Goal: Transaction & Acquisition: Purchase product/service

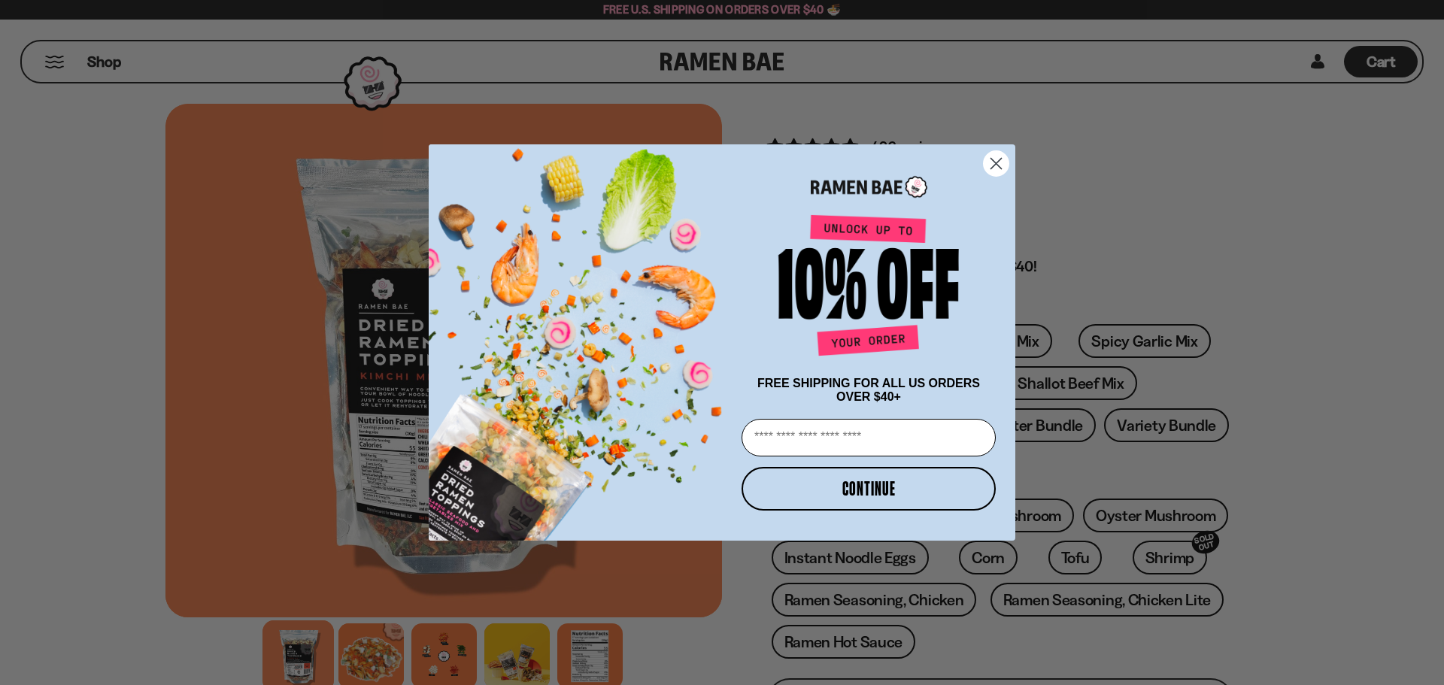
click at [996, 153] on circle "Close dialog" at bounding box center [996, 163] width 25 height 25
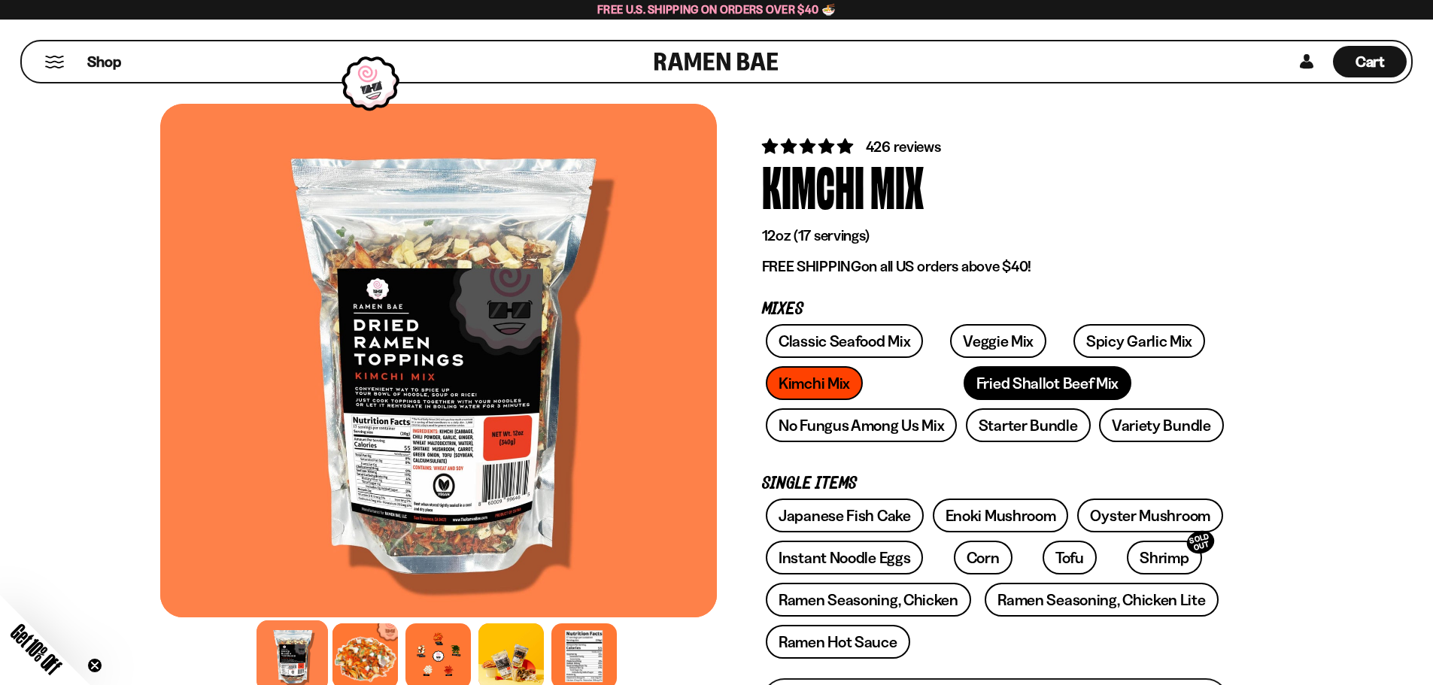
click at [964, 379] on link "Fried Shallot Beef Mix" at bounding box center [1048, 383] width 168 height 34
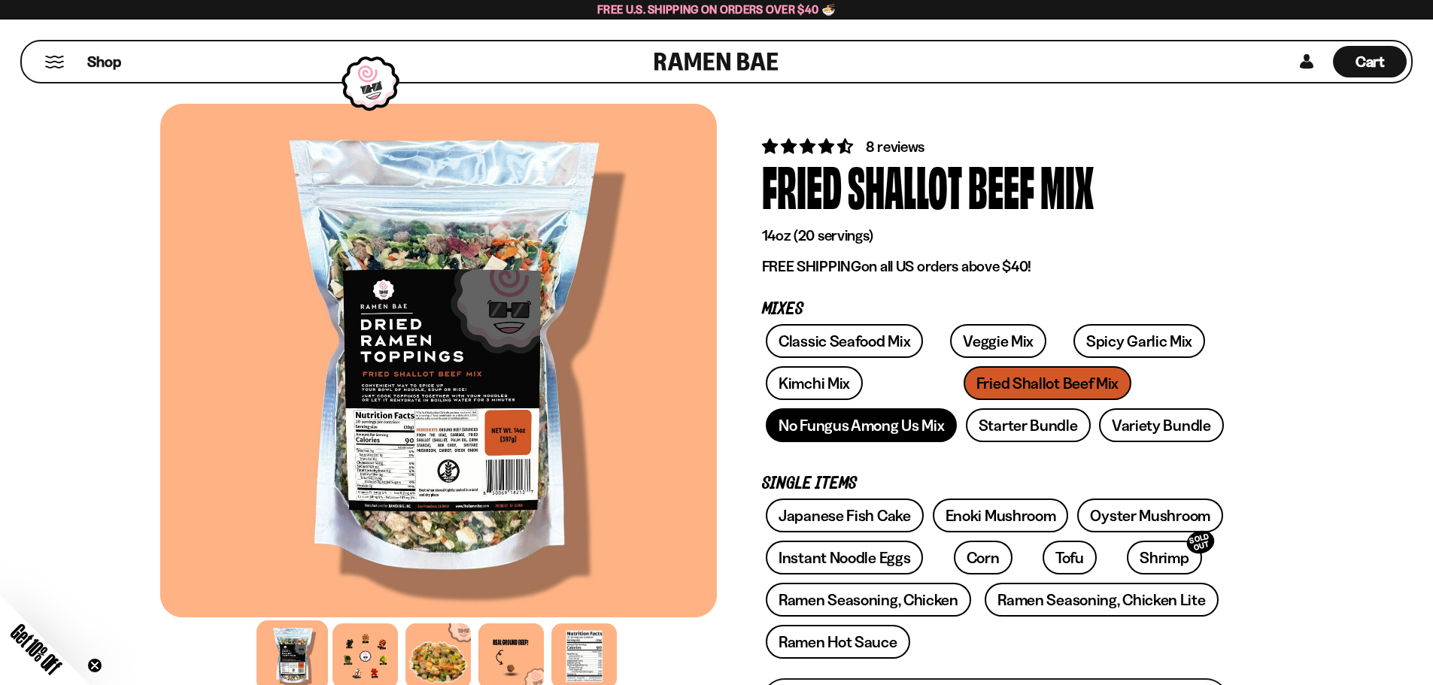
click at [873, 433] on link "No Fungus Among Us Mix" at bounding box center [861, 425] width 191 height 34
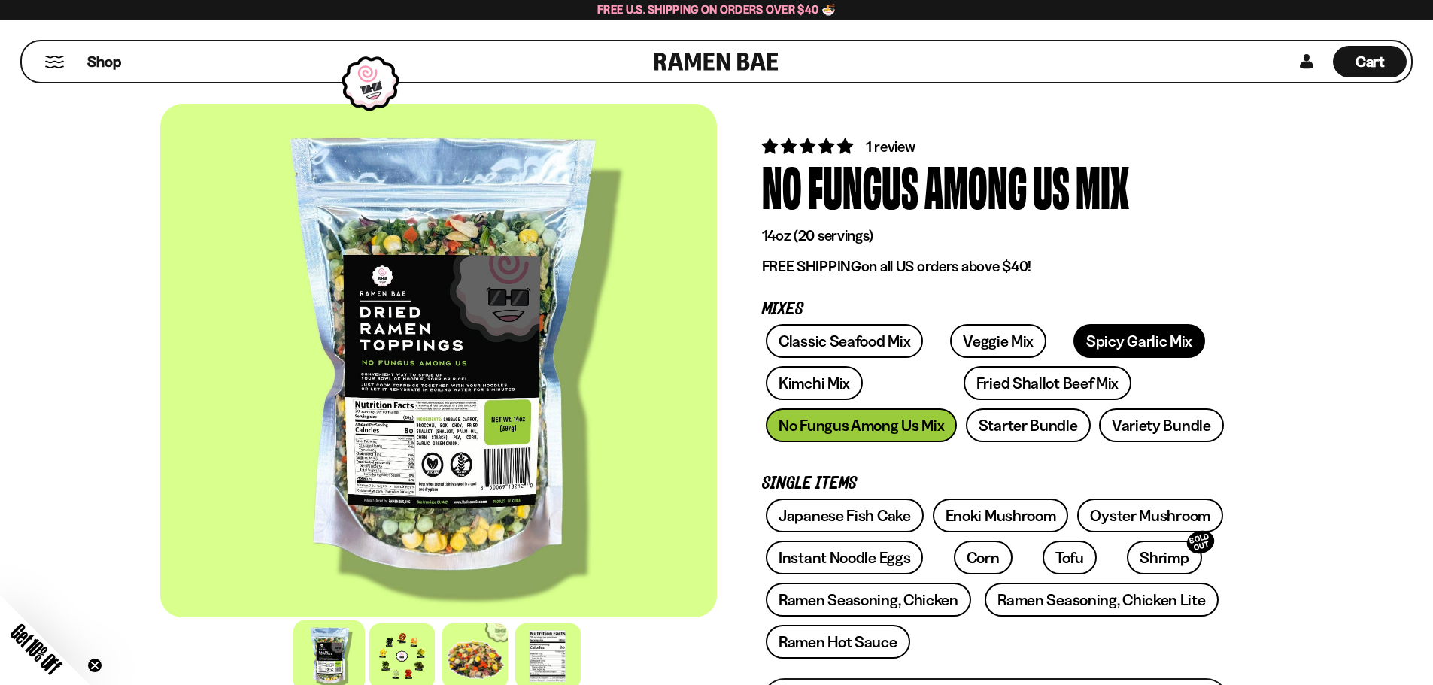
click at [1133, 335] on link "Spicy Garlic Mix" at bounding box center [1139, 341] width 132 height 34
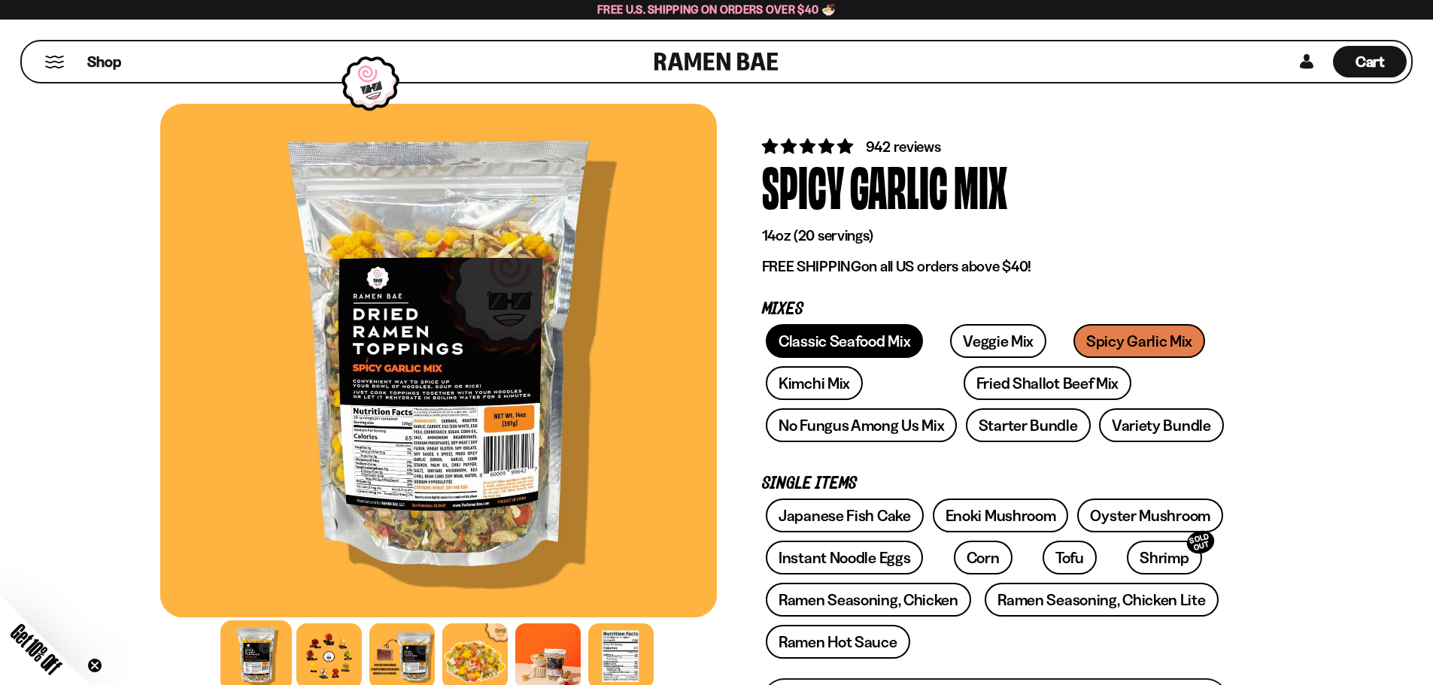
click at [805, 346] on link "Classic Seafood Mix" at bounding box center [844, 341] width 157 height 34
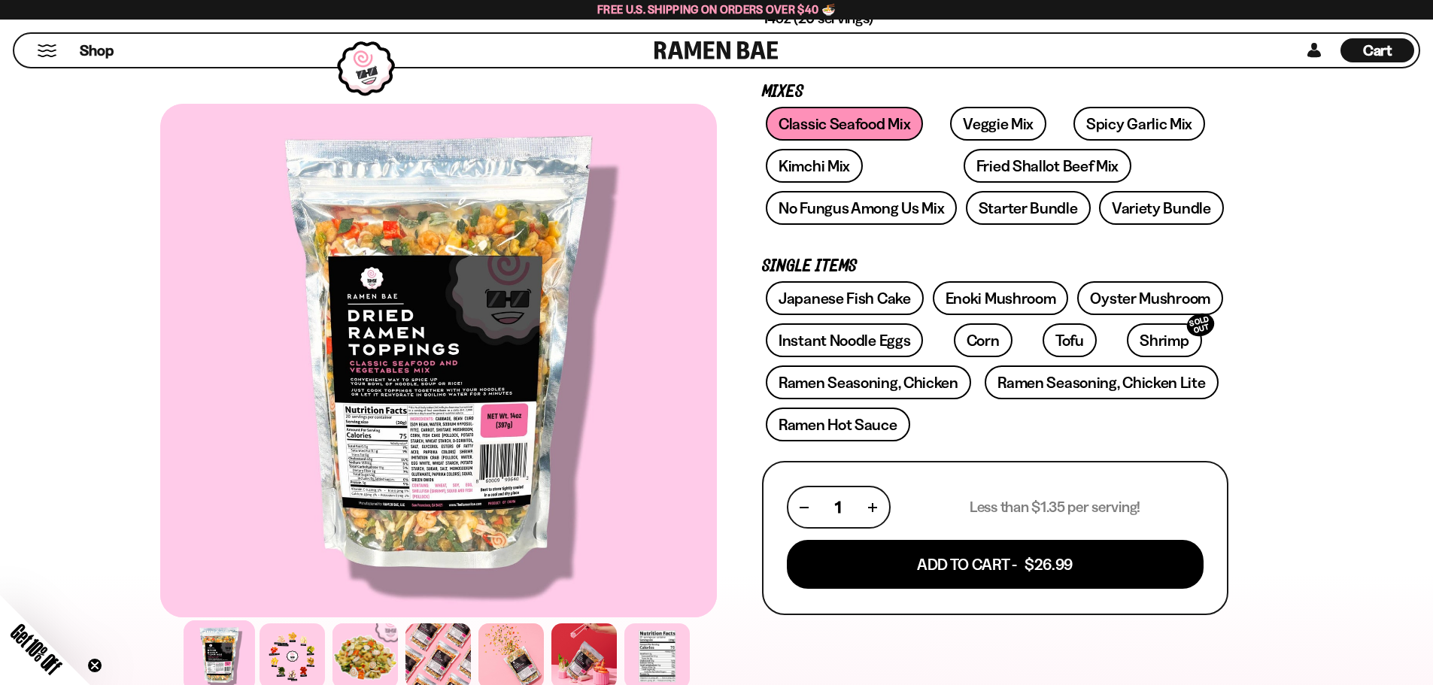
scroll to position [226, 0]
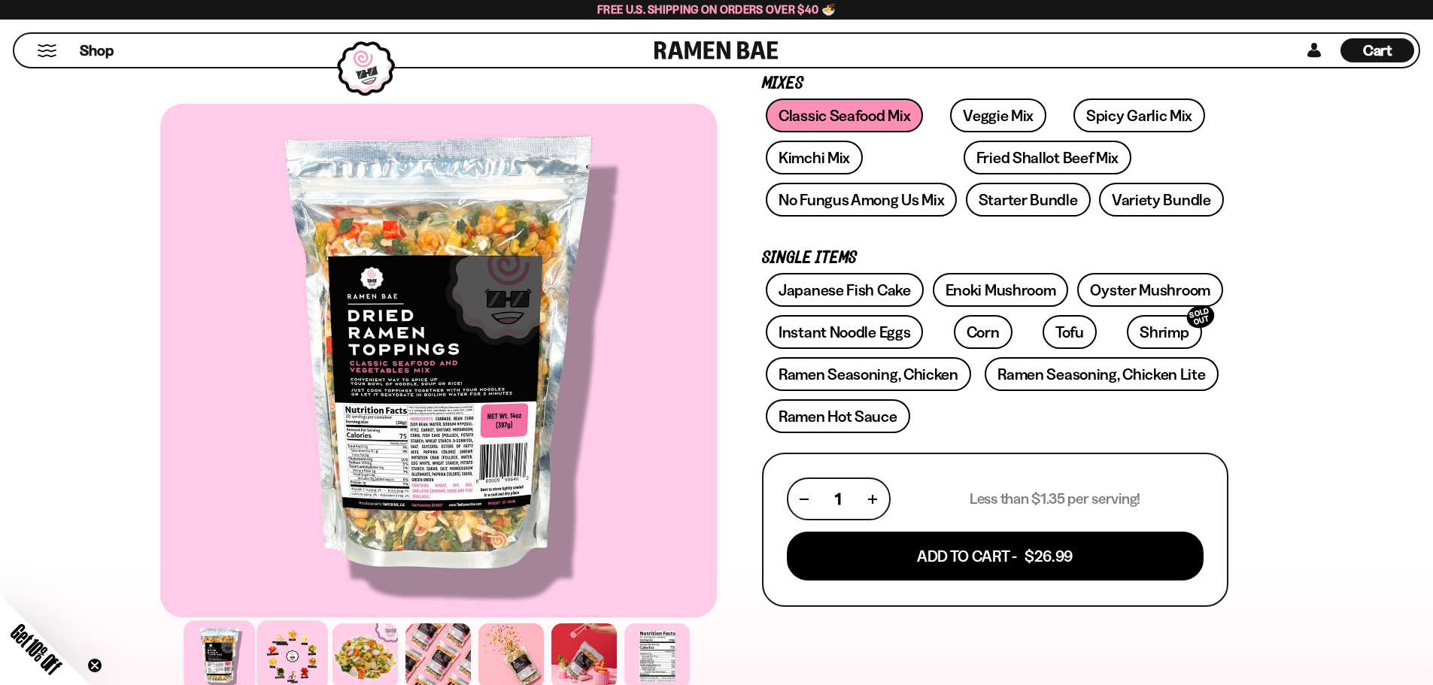
click at [299, 657] on div at bounding box center [291, 656] width 71 height 71
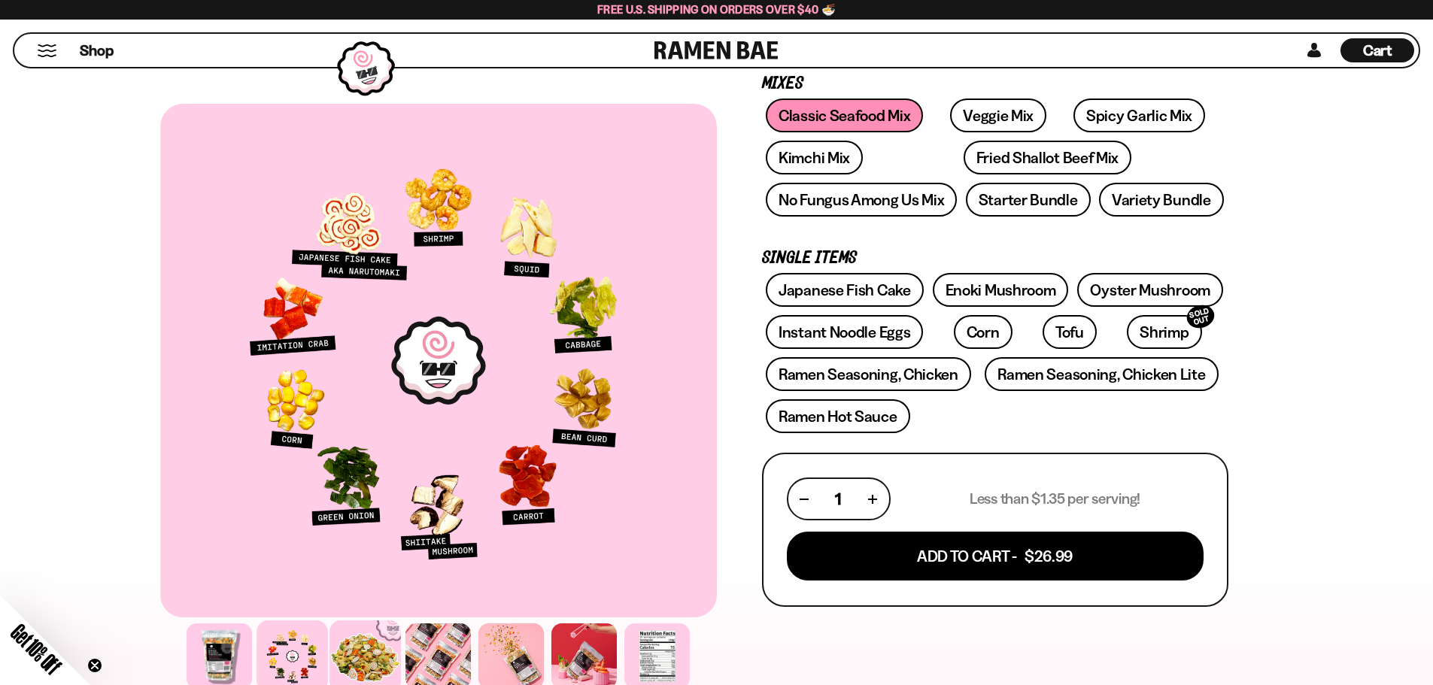
click at [368, 651] on div at bounding box center [364, 656] width 71 height 71
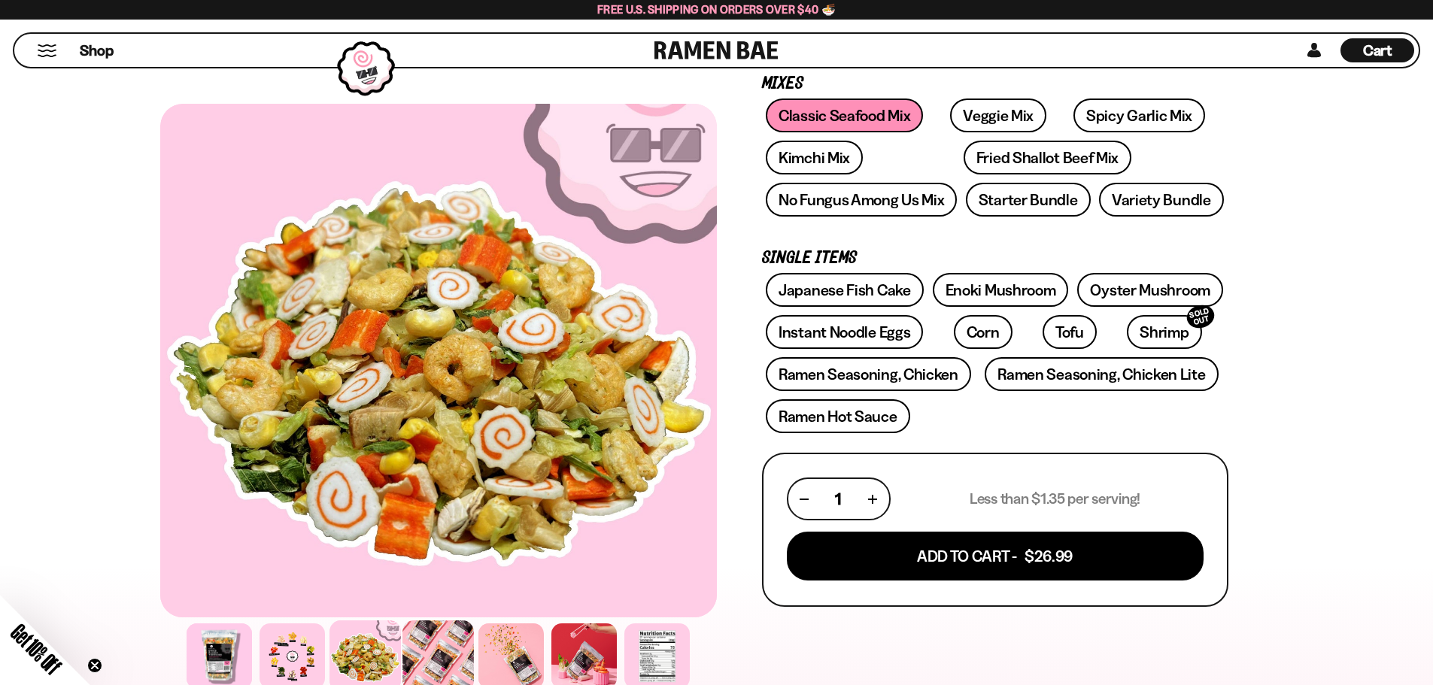
click at [429, 660] on div at bounding box center [437, 656] width 71 height 71
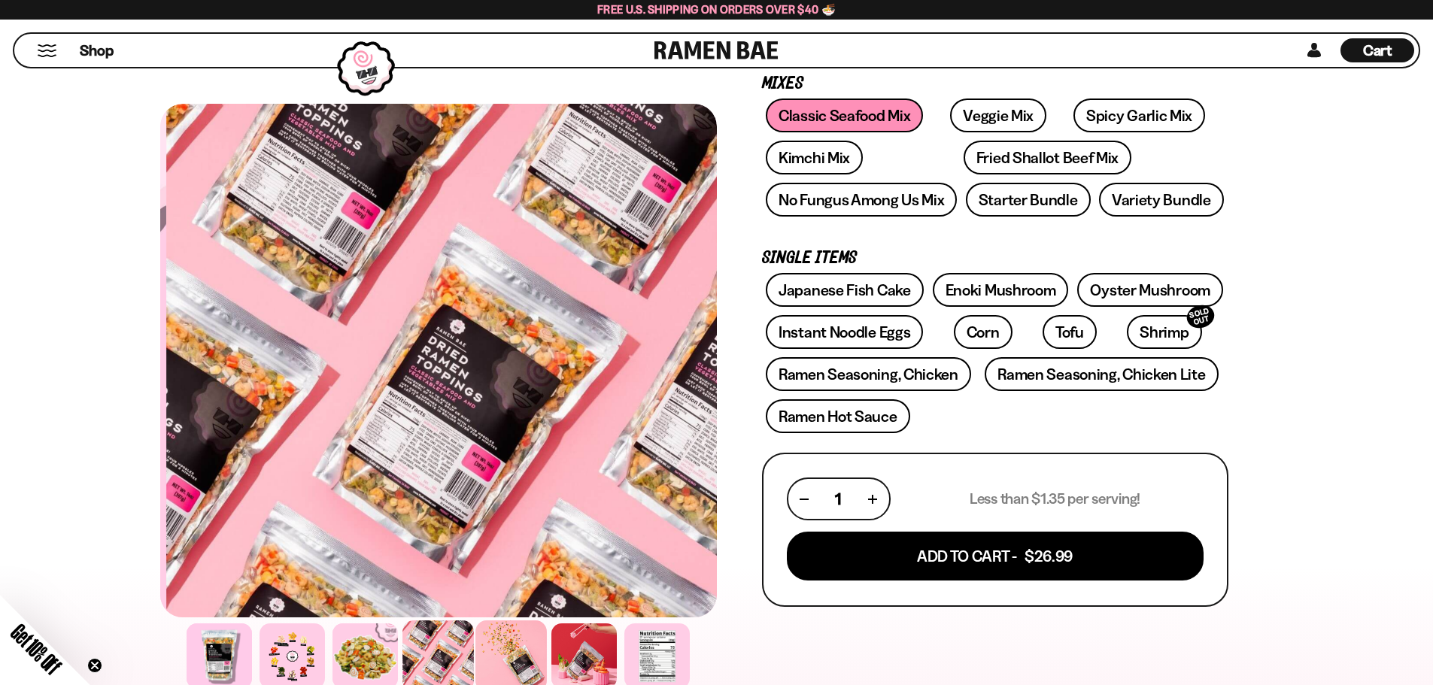
click at [506, 660] on div at bounding box center [510, 656] width 71 height 71
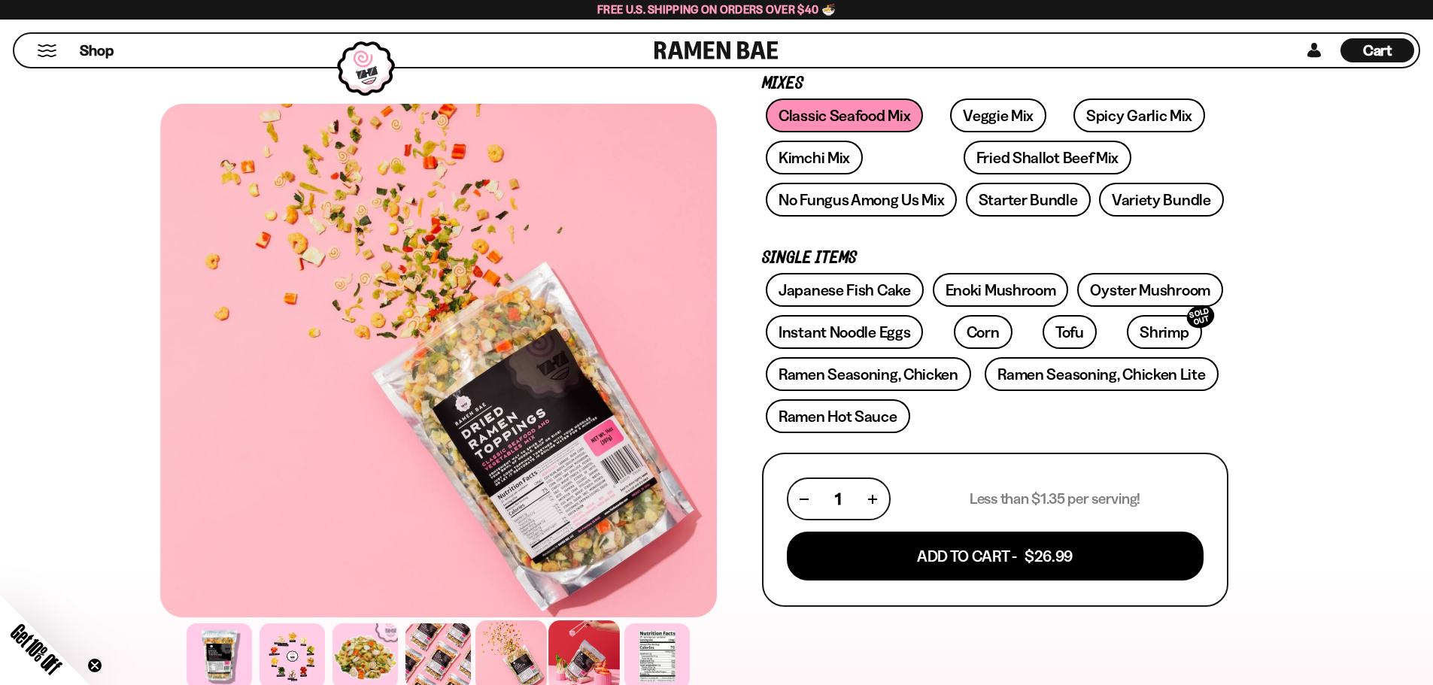
click at [599, 665] on div at bounding box center [583, 656] width 71 height 71
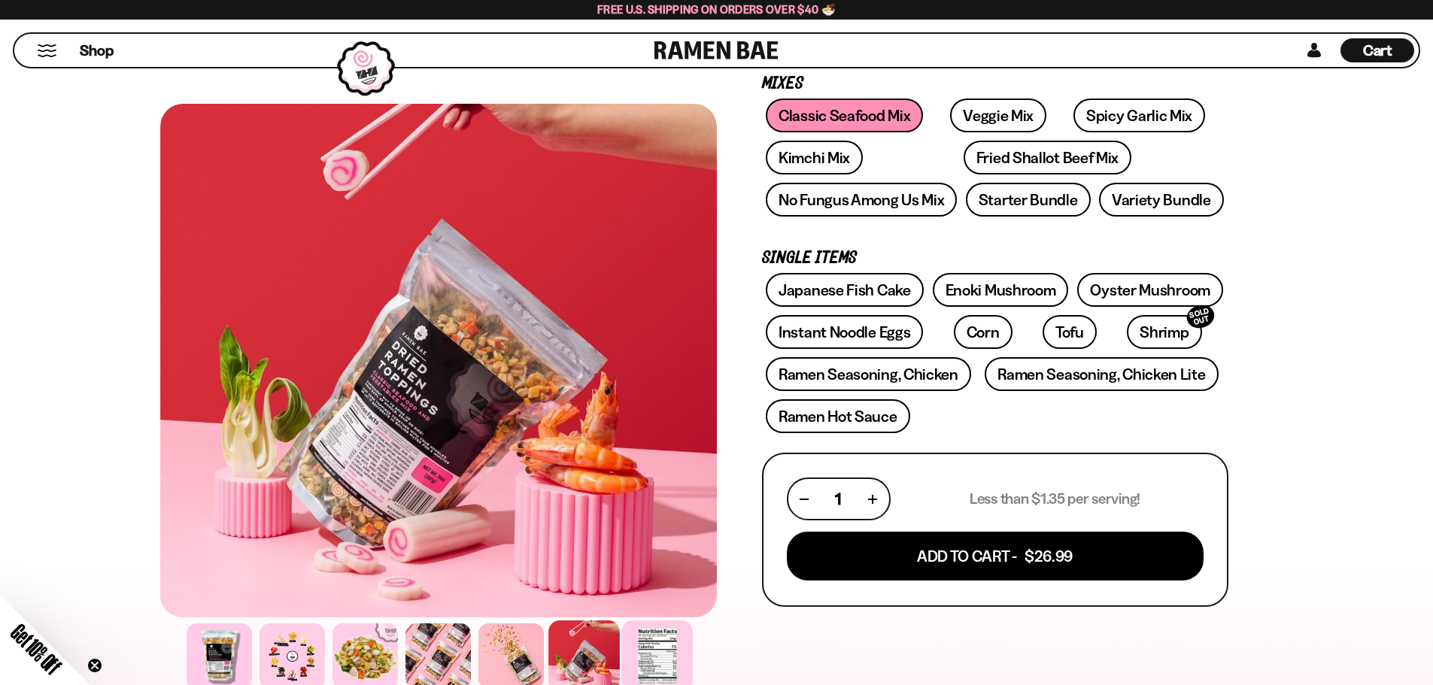
click at [658, 654] on div at bounding box center [656, 656] width 71 height 71
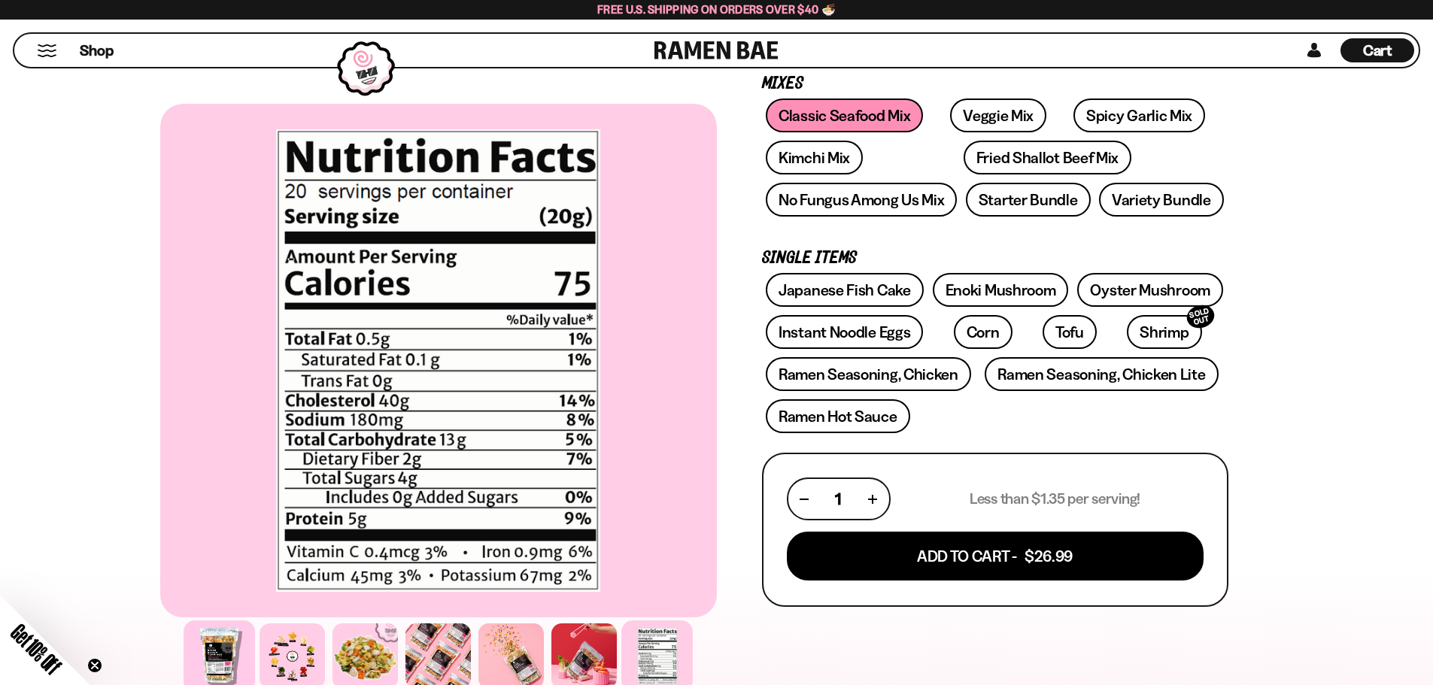
click at [238, 652] on div at bounding box center [219, 656] width 71 height 71
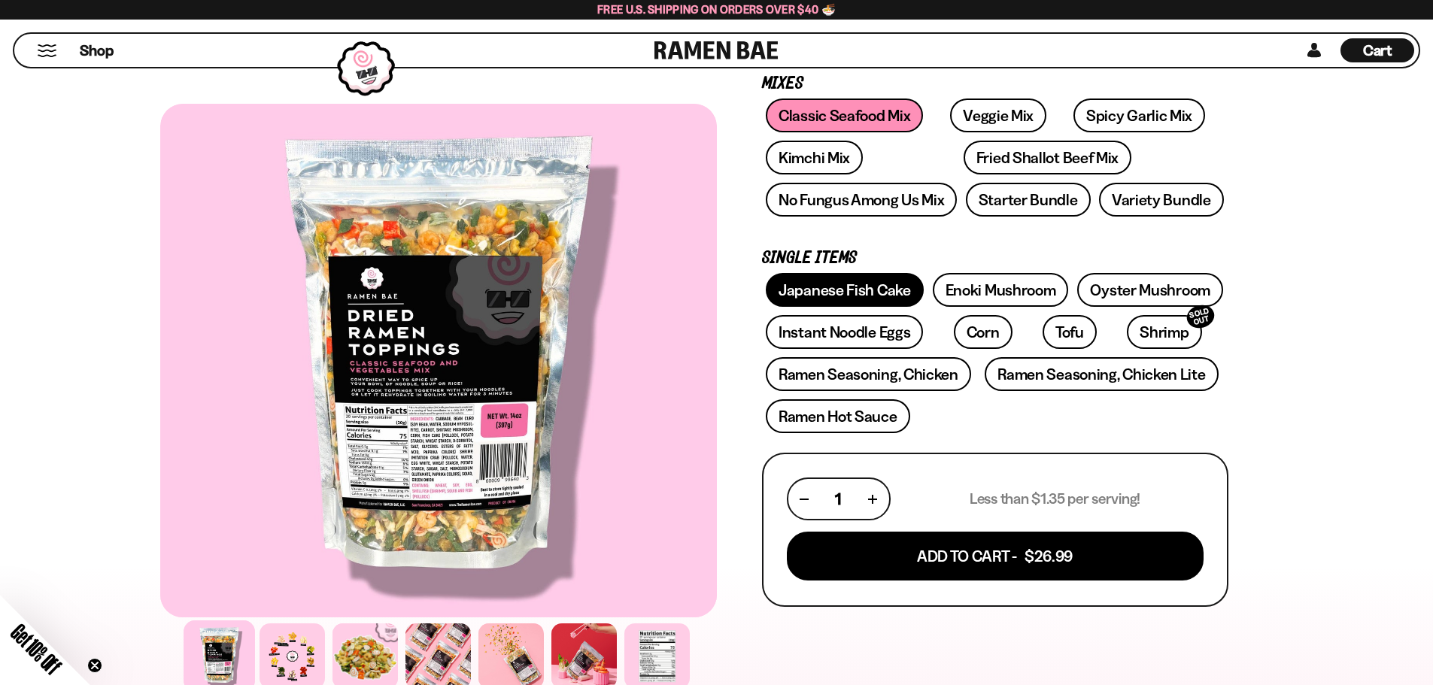
click at [839, 290] on link "Japanese Fish Cake" at bounding box center [845, 290] width 158 height 34
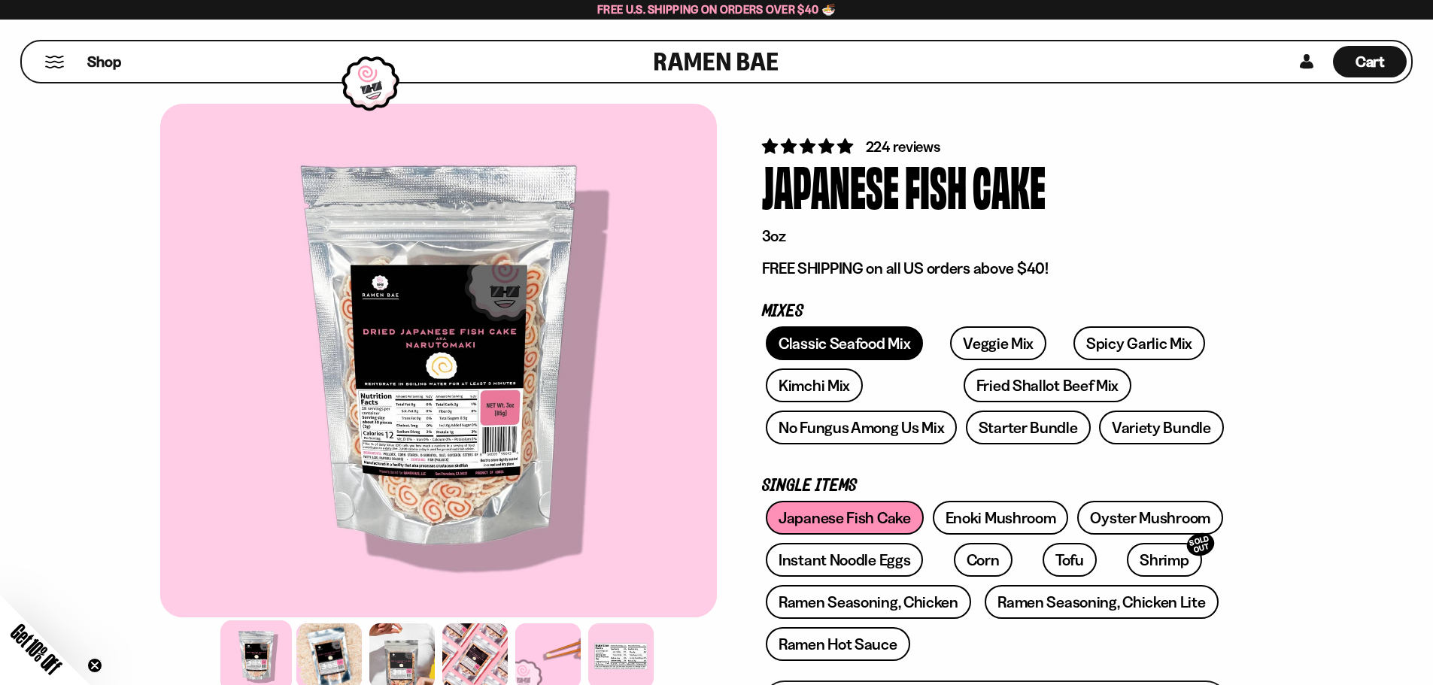
click at [834, 345] on link "Classic Seafood Mix" at bounding box center [844, 343] width 157 height 34
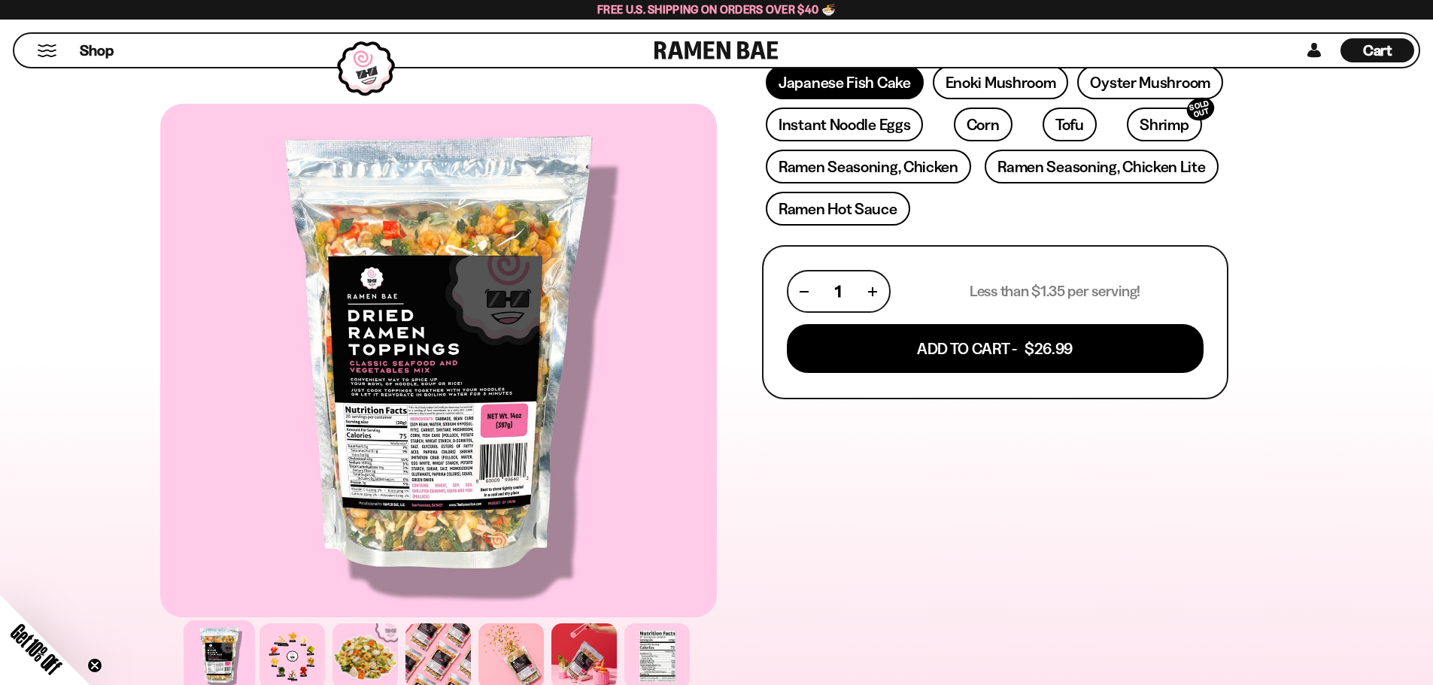
scroll to position [451, 0]
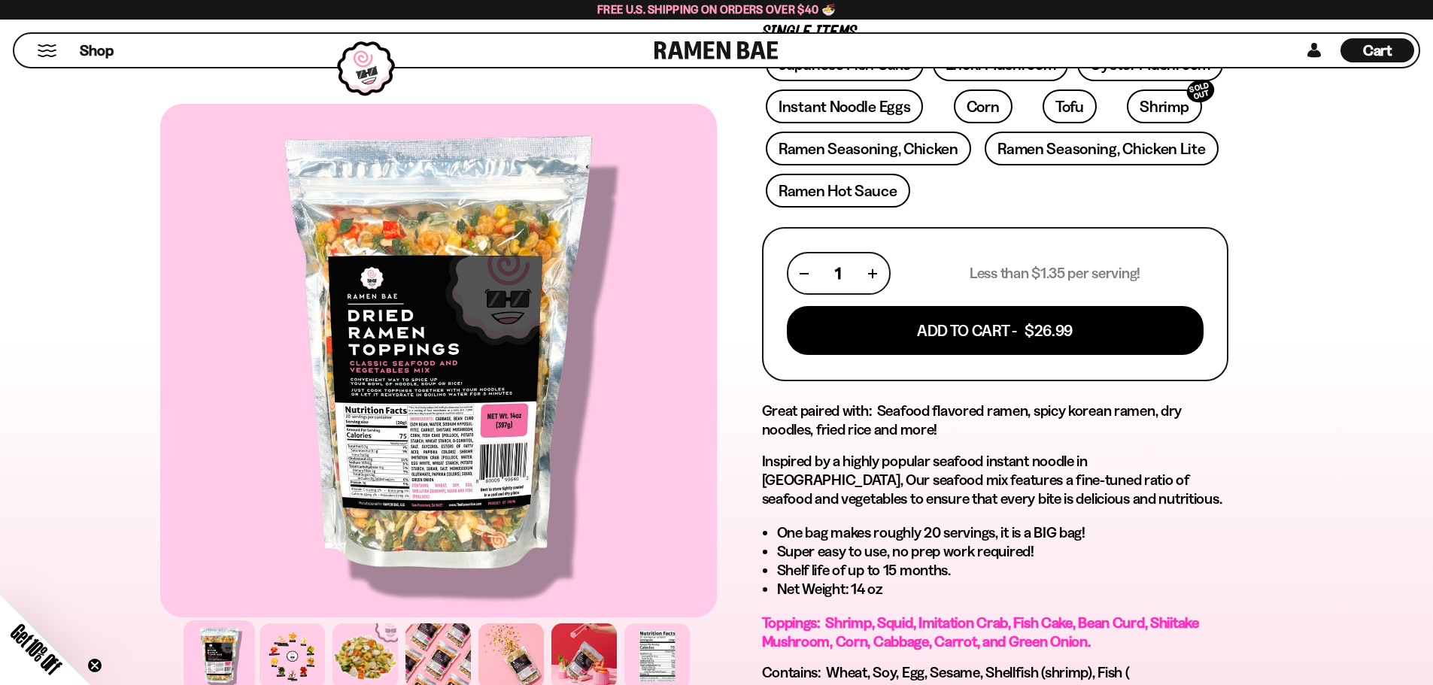
click at [885, 274] on div "1" at bounding box center [839, 273] width 104 height 43
click at [873, 270] on button "button" at bounding box center [873, 273] width 8 height 8
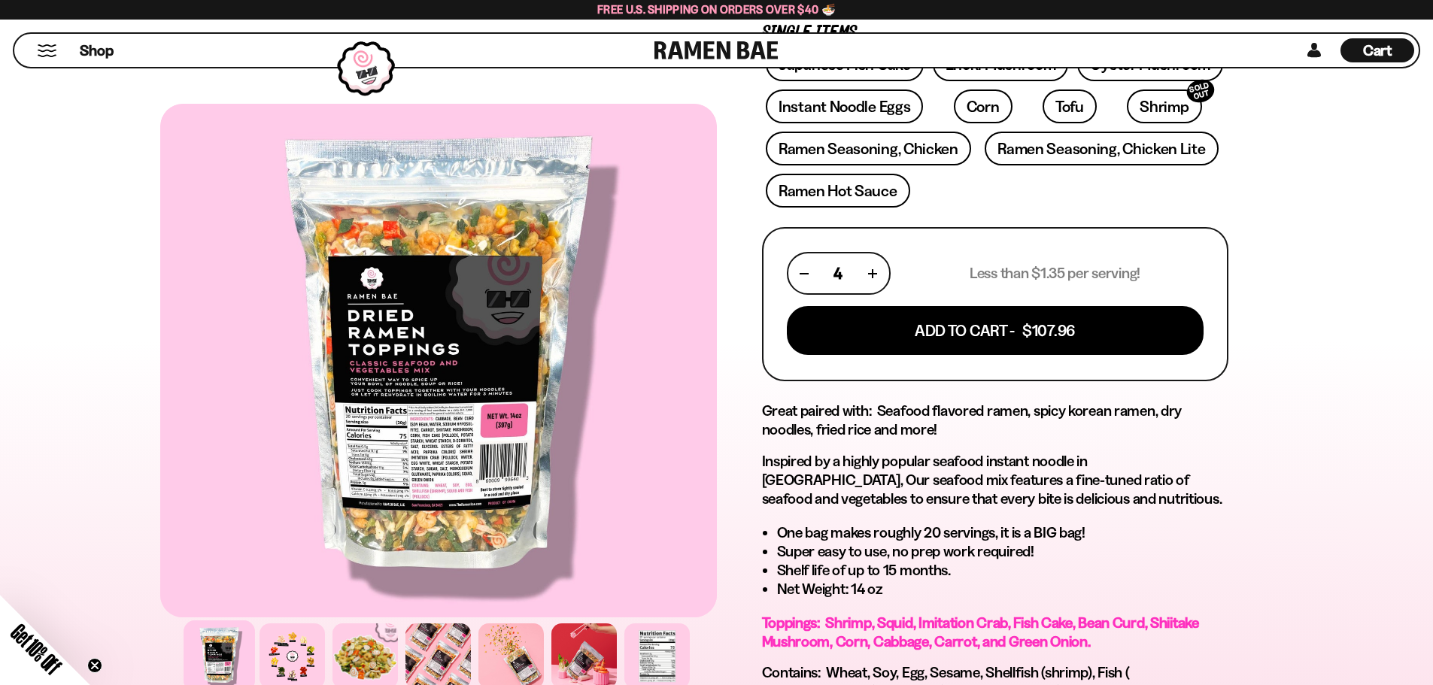
click at [873, 270] on button "button" at bounding box center [873, 273] width 8 height 8
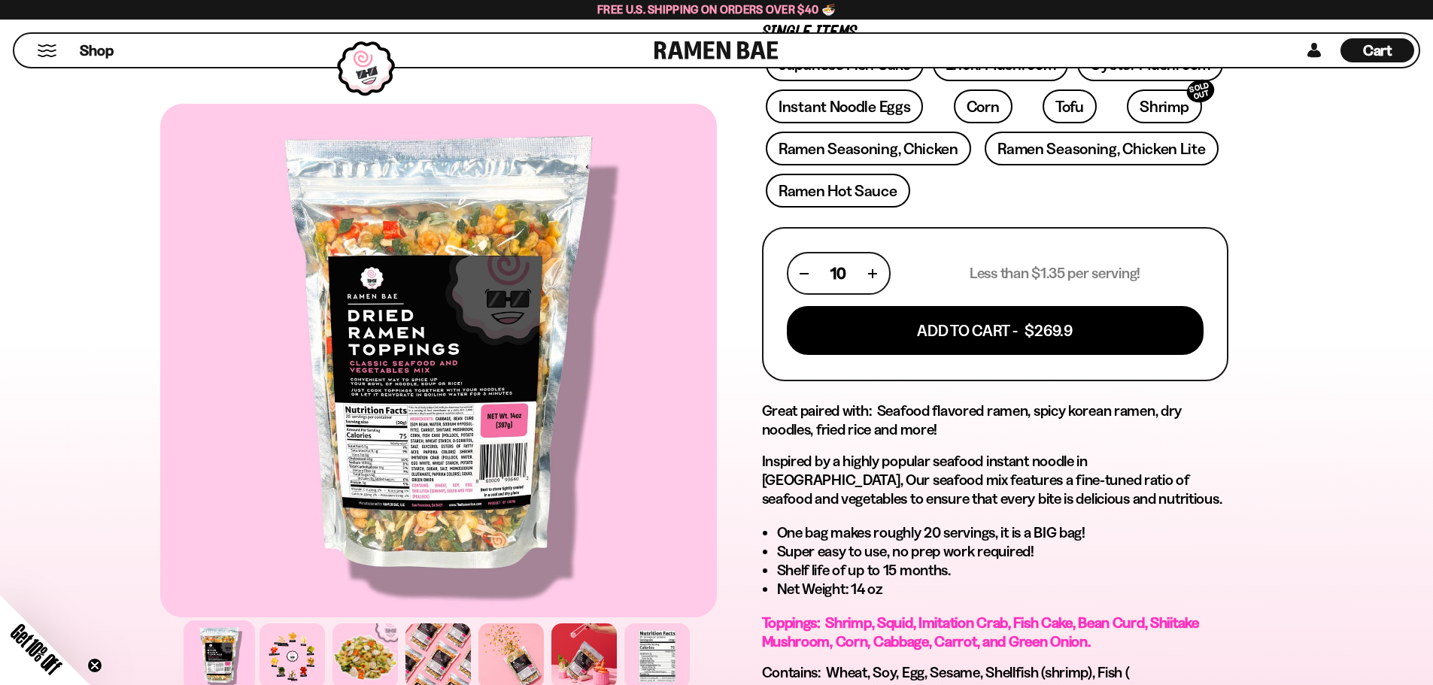
click at [873, 270] on button "button" at bounding box center [873, 273] width 8 height 8
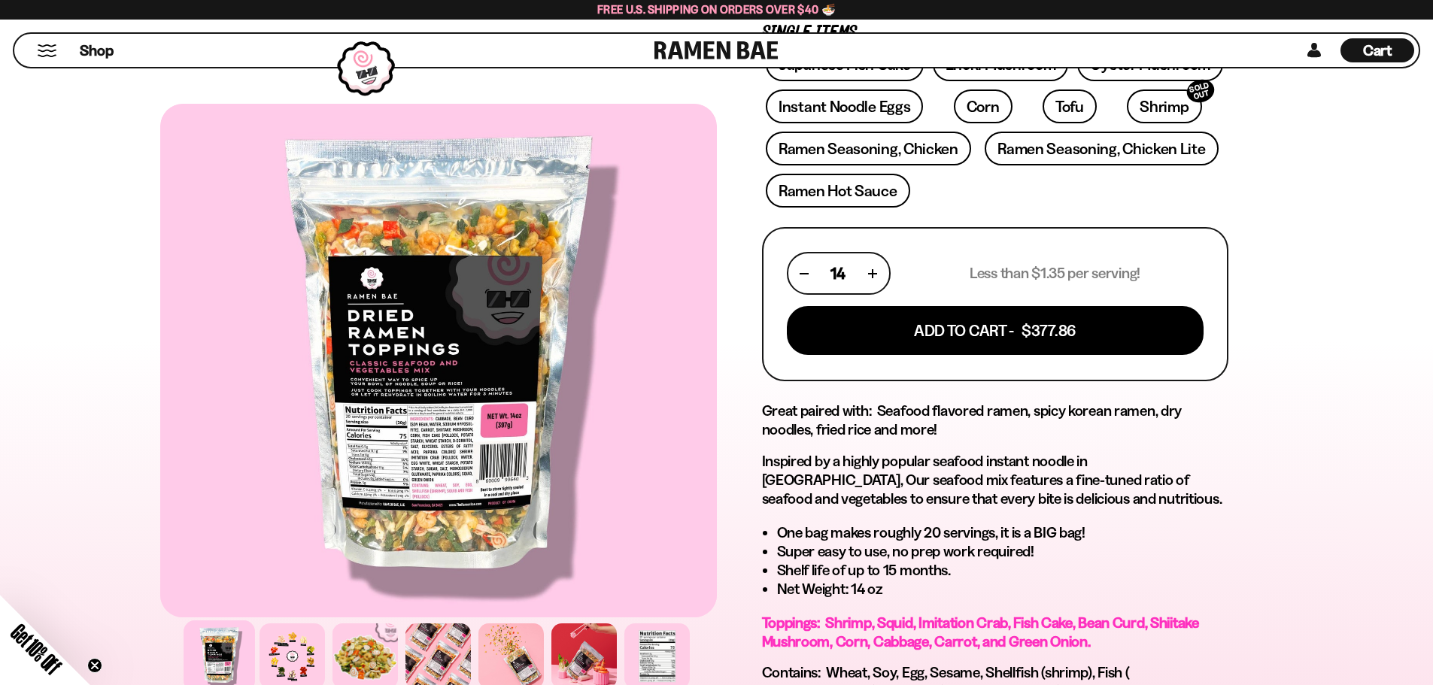
click at [873, 270] on button "button" at bounding box center [873, 273] width 8 height 8
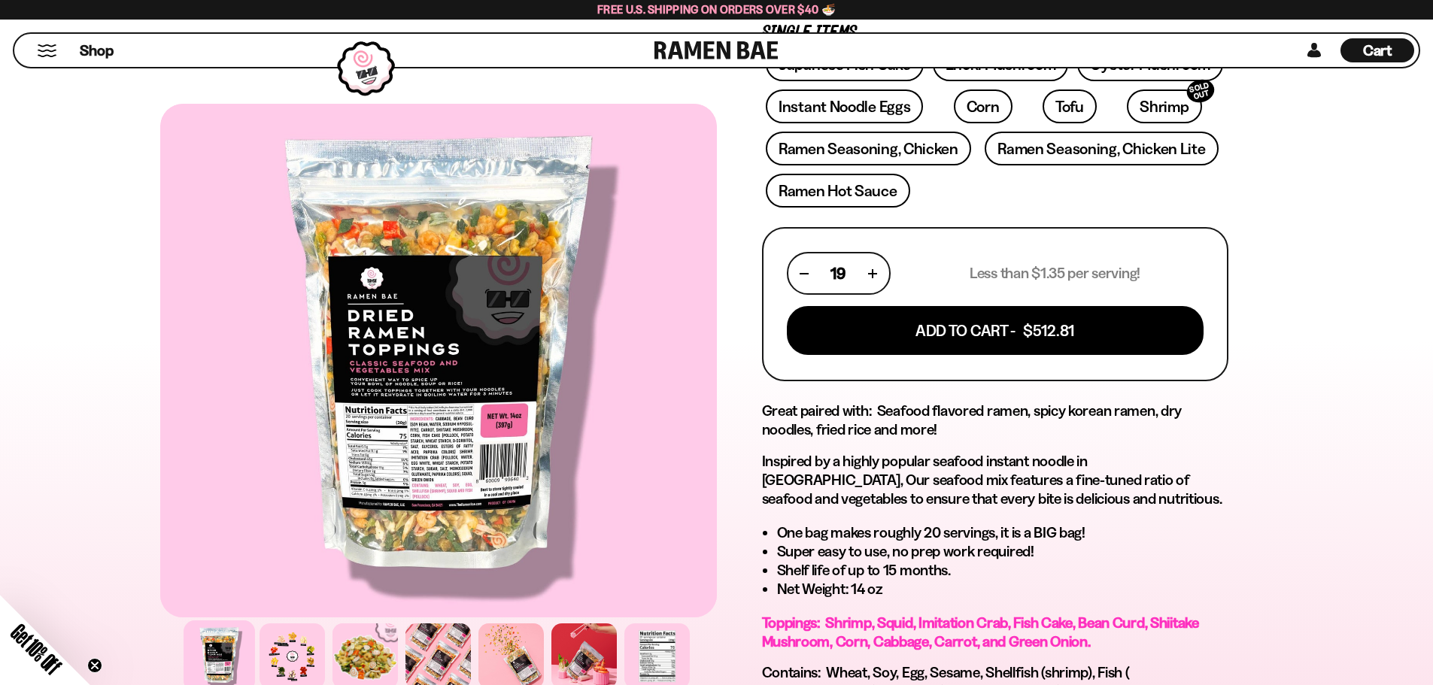
click at [873, 270] on button "button" at bounding box center [873, 273] width 8 height 8
click at [839, 273] on span "21" at bounding box center [837, 273] width 15 height 19
click at [839, 274] on span "21" at bounding box center [837, 273] width 15 height 19
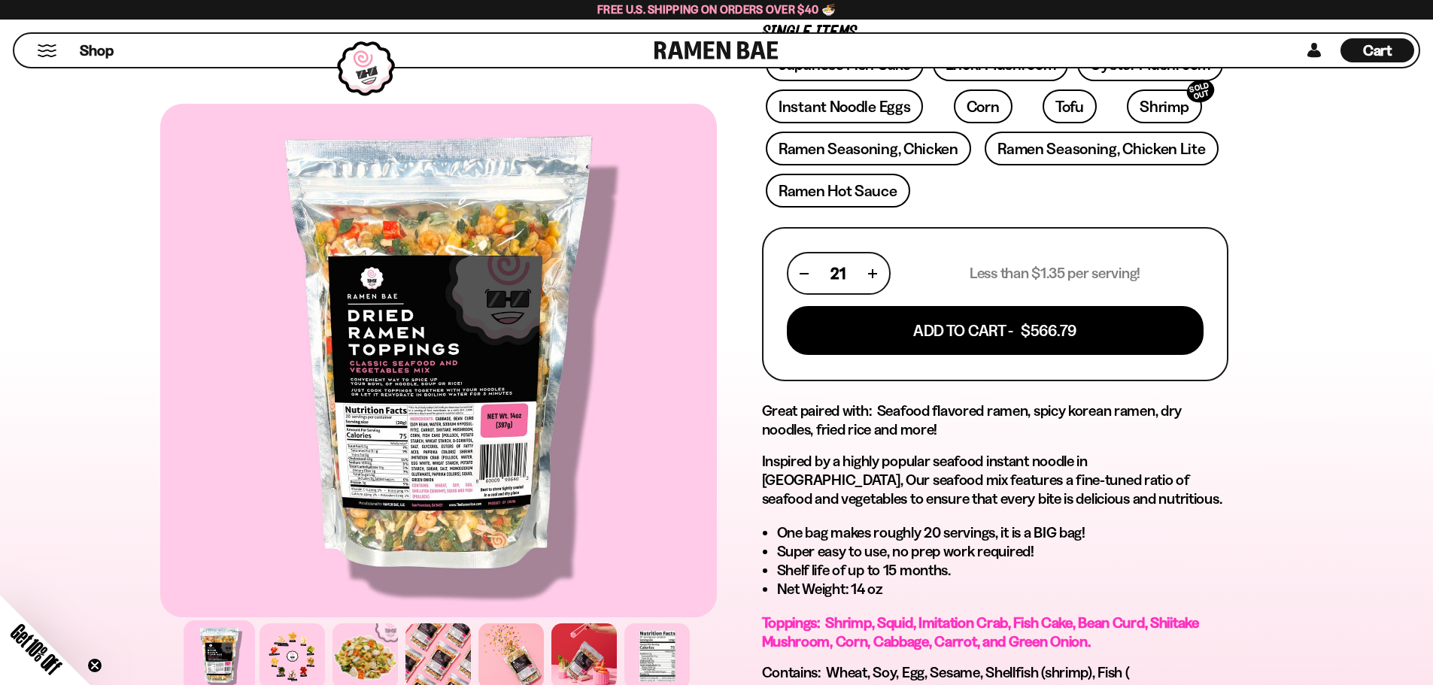
click at [839, 274] on span "21" at bounding box center [837, 273] width 15 height 19
click at [871, 273] on button "button" at bounding box center [873, 273] width 8 height 8
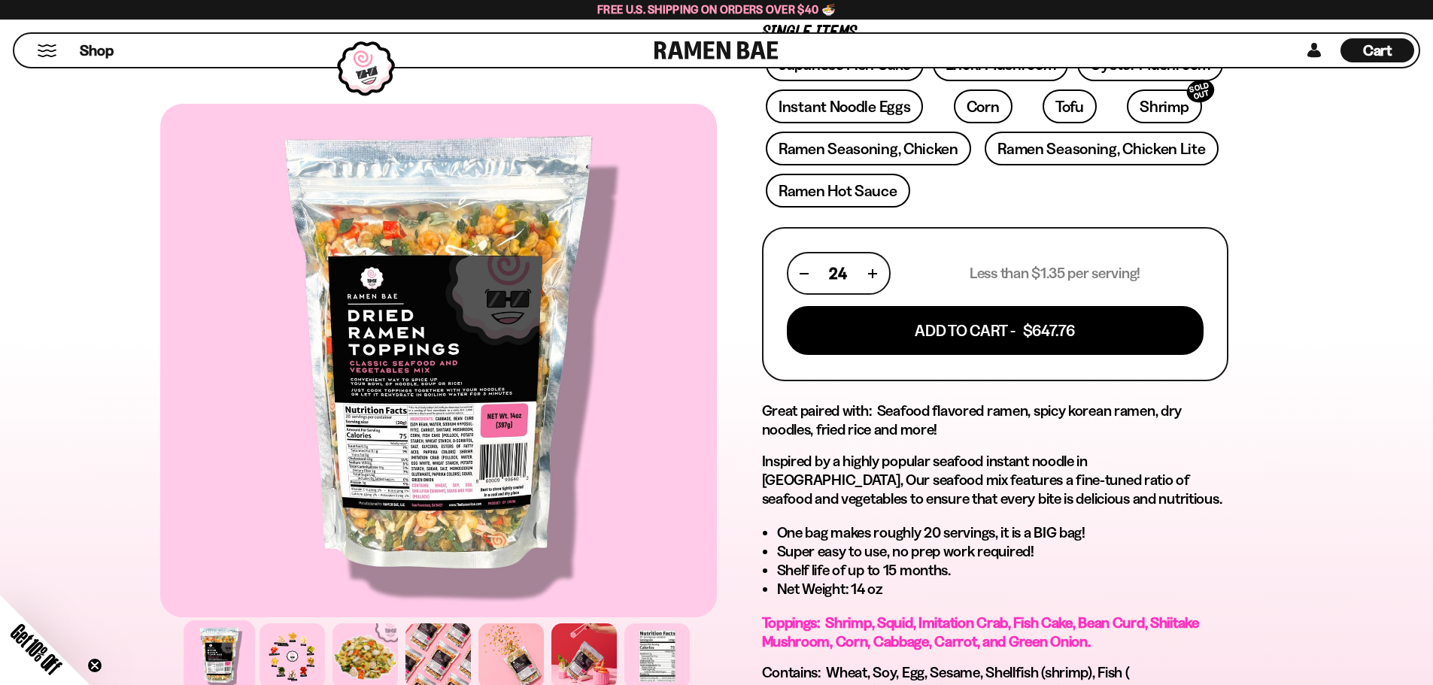
click at [871, 273] on button "button" at bounding box center [873, 273] width 8 height 8
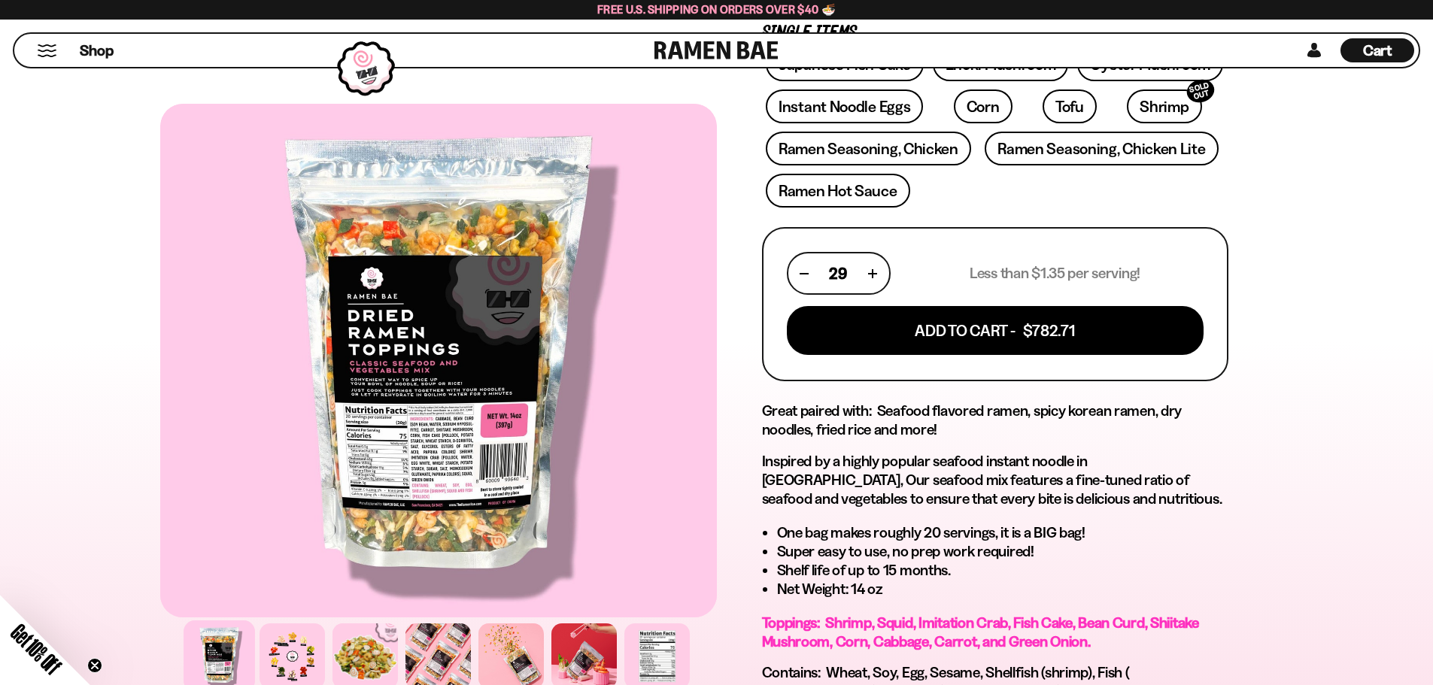
click at [871, 273] on button "button" at bounding box center [873, 273] width 8 height 8
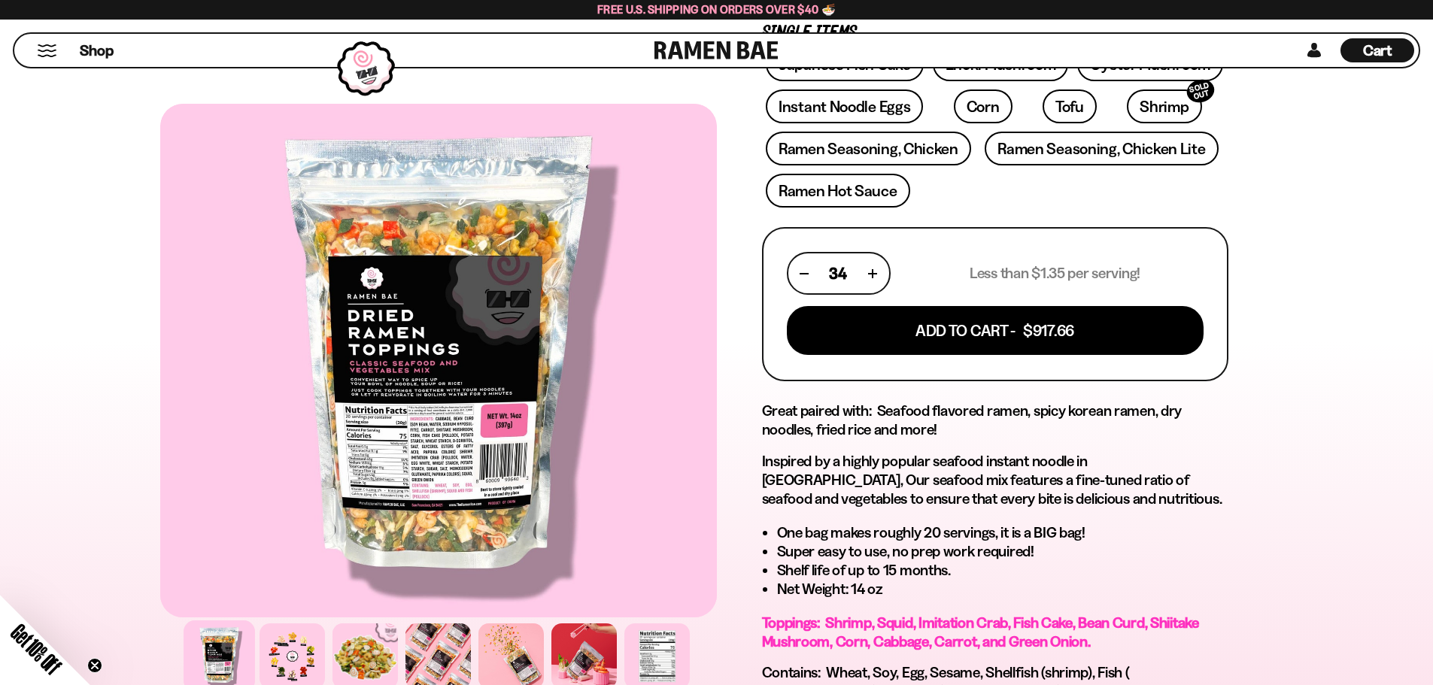
click at [871, 273] on button "button" at bounding box center [873, 273] width 8 height 8
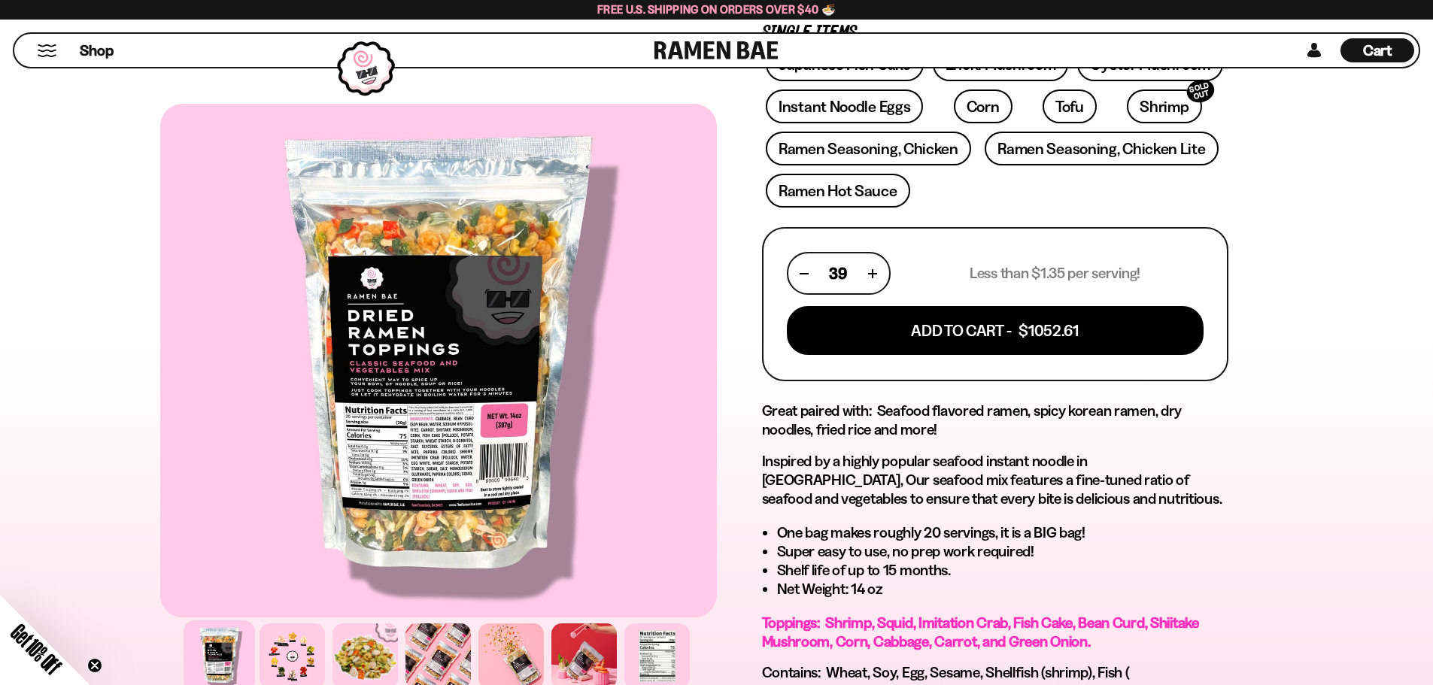
click at [871, 273] on button "button" at bounding box center [873, 273] width 8 height 8
click at [871, 273] on button "button" at bounding box center [872, 273] width 8 height 8
click at [871, 273] on button "button" at bounding box center [873, 273] width 8 height 8
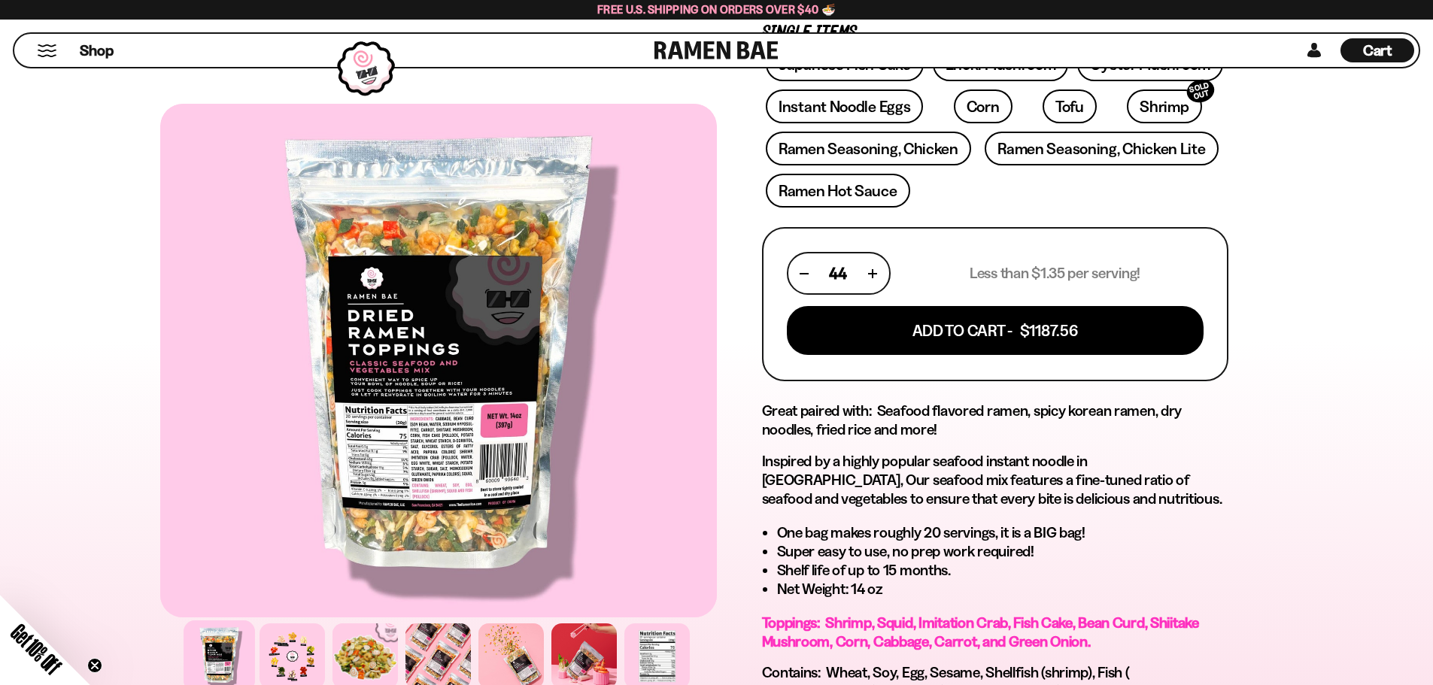
click at [871, 273] on button "button" at bounding box center [873, 273] width 8 height 8
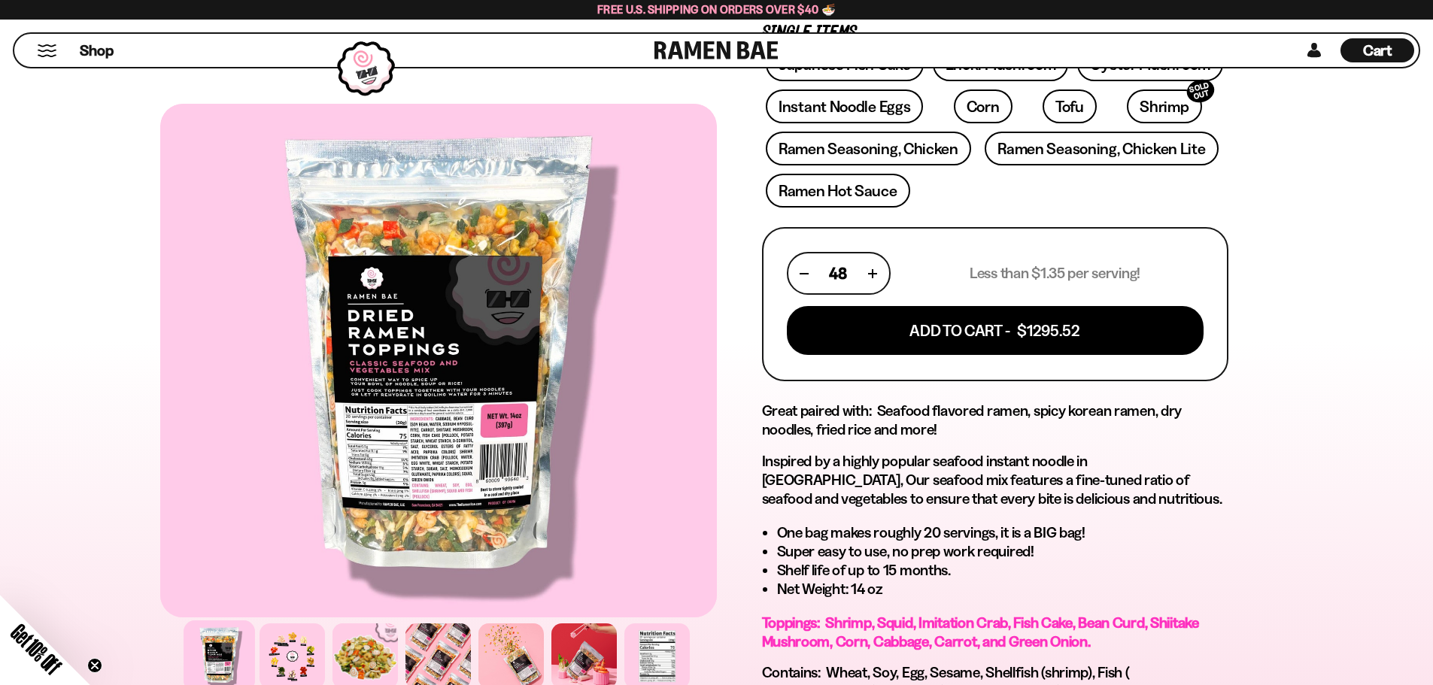
click at [871, 273] on button "button" at bounding box center [873, 273] width 8 height 8
click at [871, 273] on button "button" at bounding box center [872, 273] width 8 height 8
click at [871, 273] on button "button" at bounding box center [873, 273] width 8 height 8
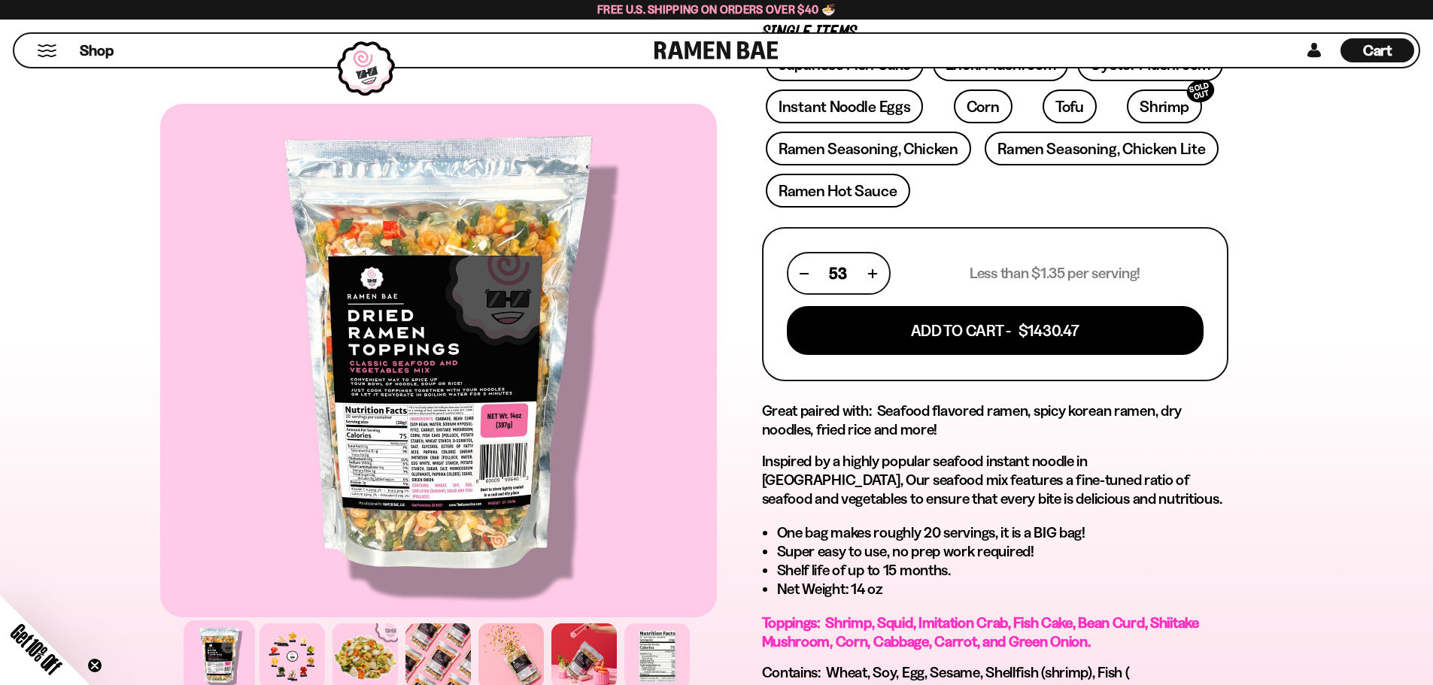
click at [871, 273] on button "button" at bounding box center [873, 273] width 8 height 8
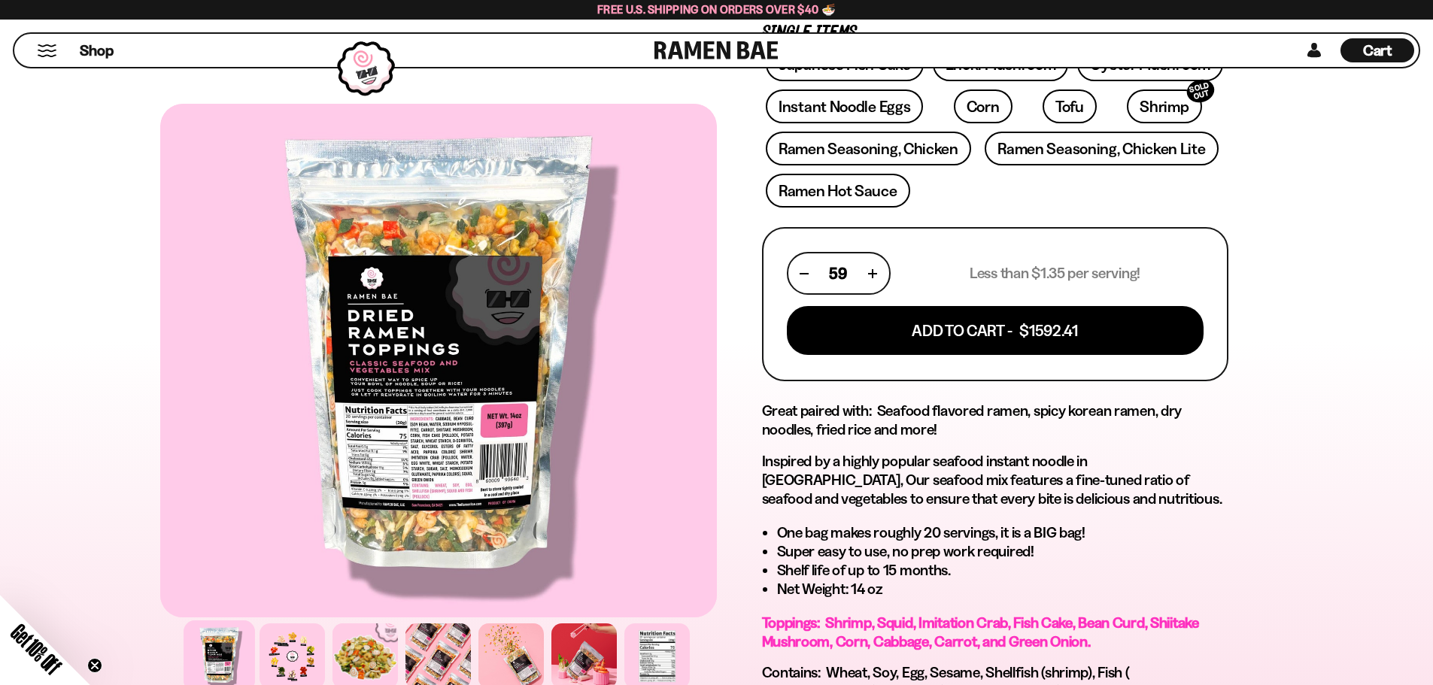
click at [871, 273] on button "button" at bounding box center [873, 273] width 8 height 8
click at [871, 273] on button "button" at bounding box center [872, 273] width 8 height 8
click at [871, 273] on button "button" at bounding box center [873, 273] width 8 height 8
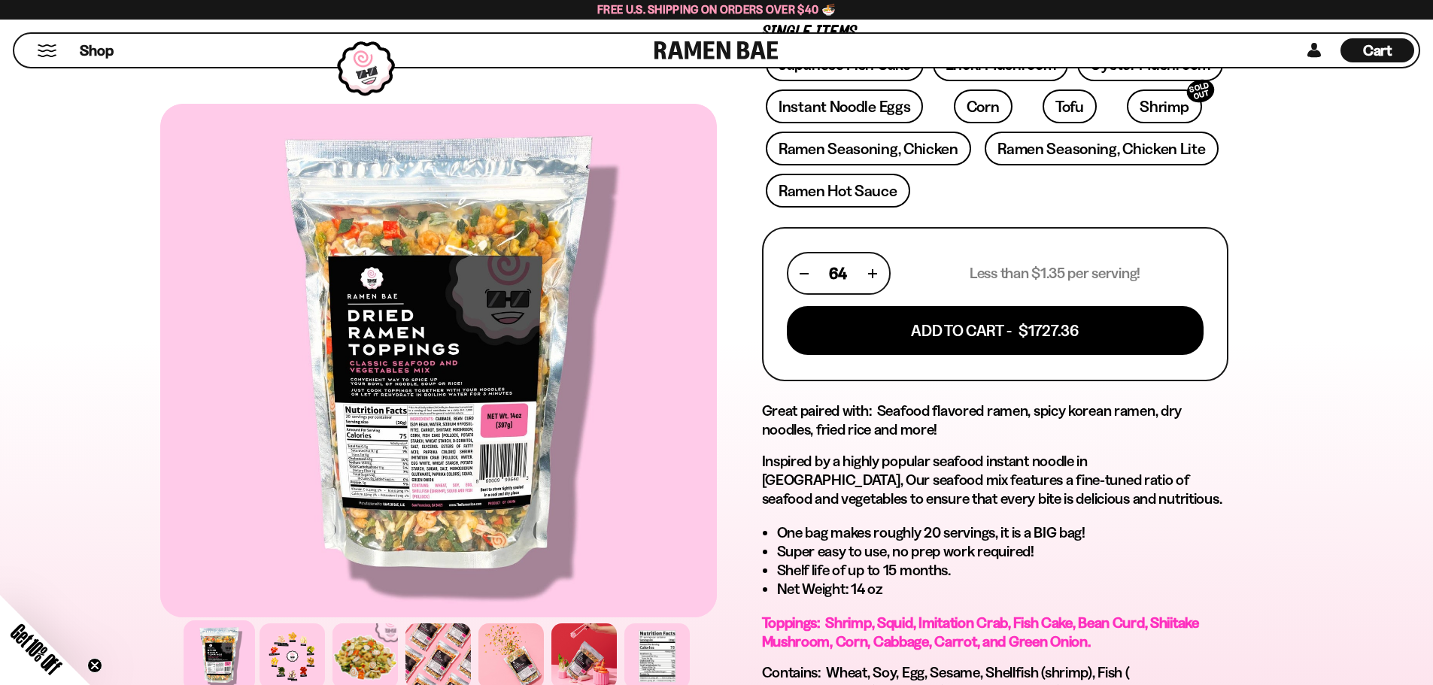
click at [871, 273] on button "button" at bounding box center [873, 273] width 8 height 8
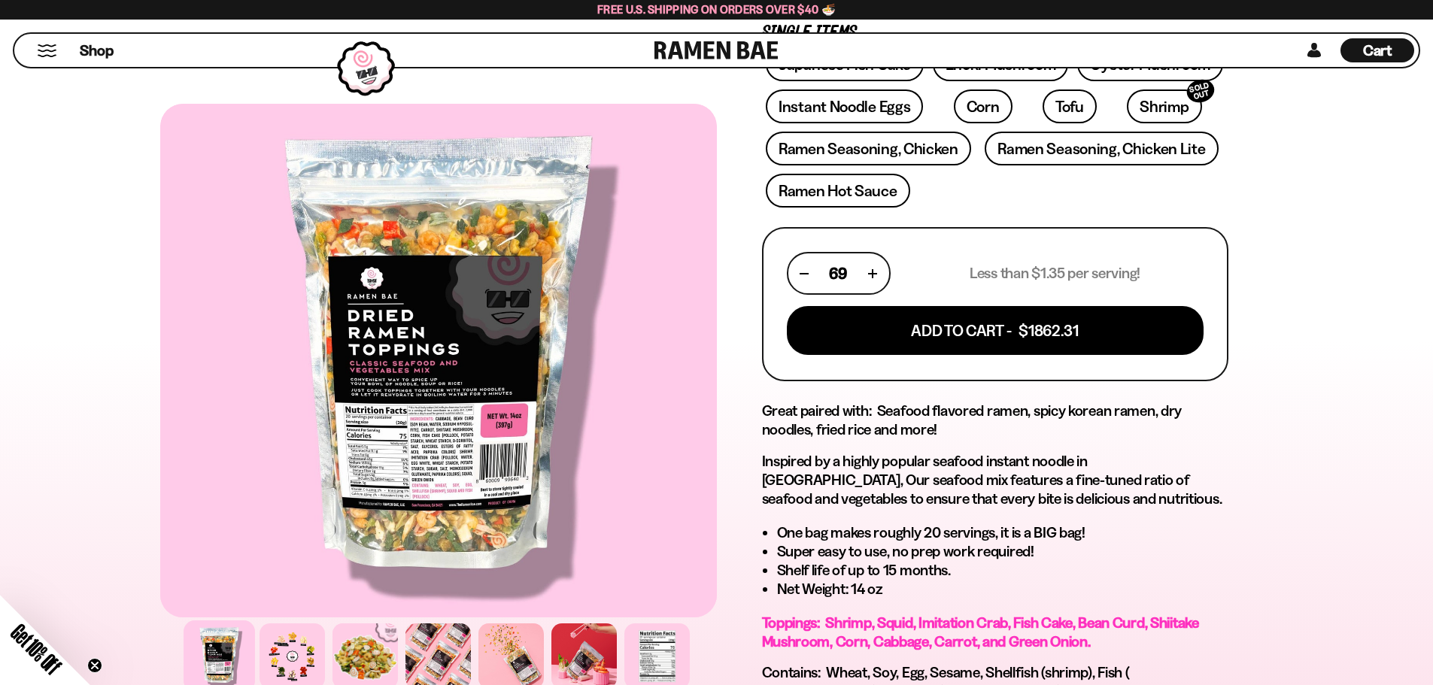
click at [803, 269] on button "button" at bounding box center [804, 273] width 8 height 8
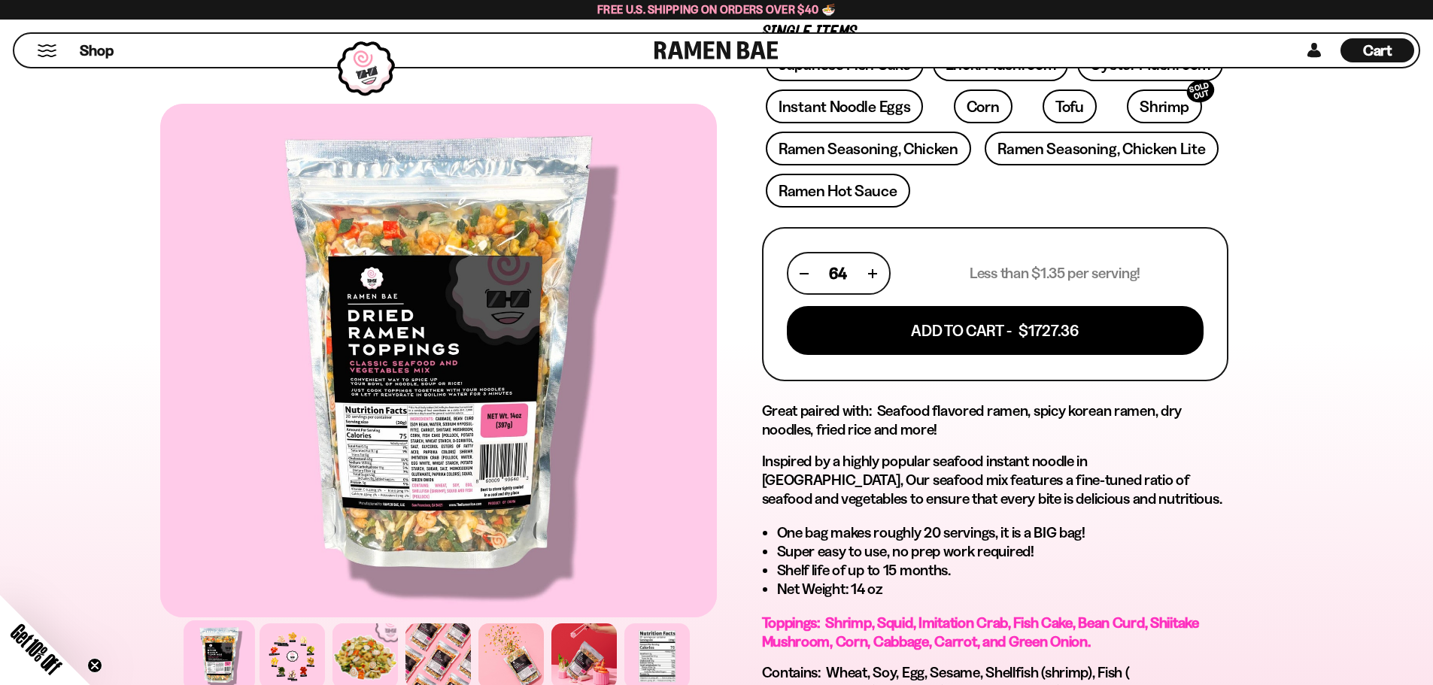
click at [803, 269] on button "button" at bounding box center [804, 273] width 8 height 8
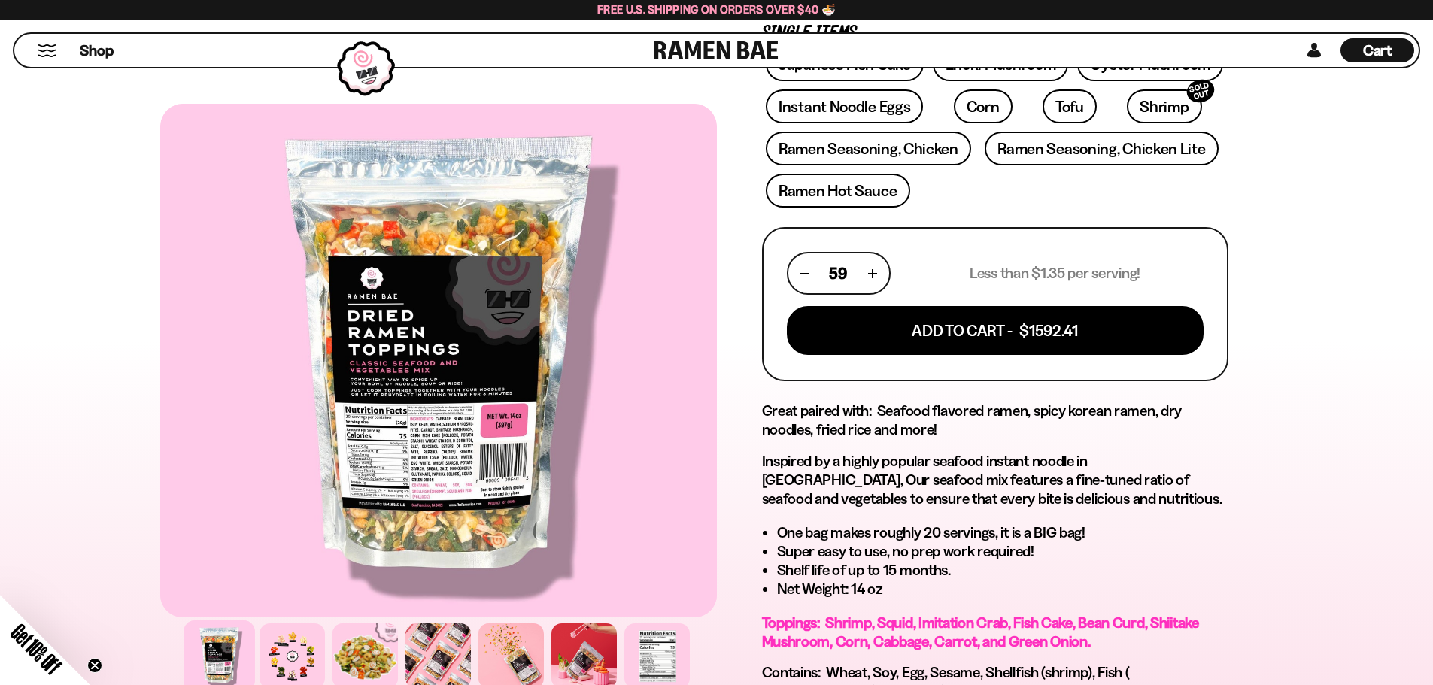
click at [803, 269] on button "button" at bounding box center [804, 273] width 8 height 8
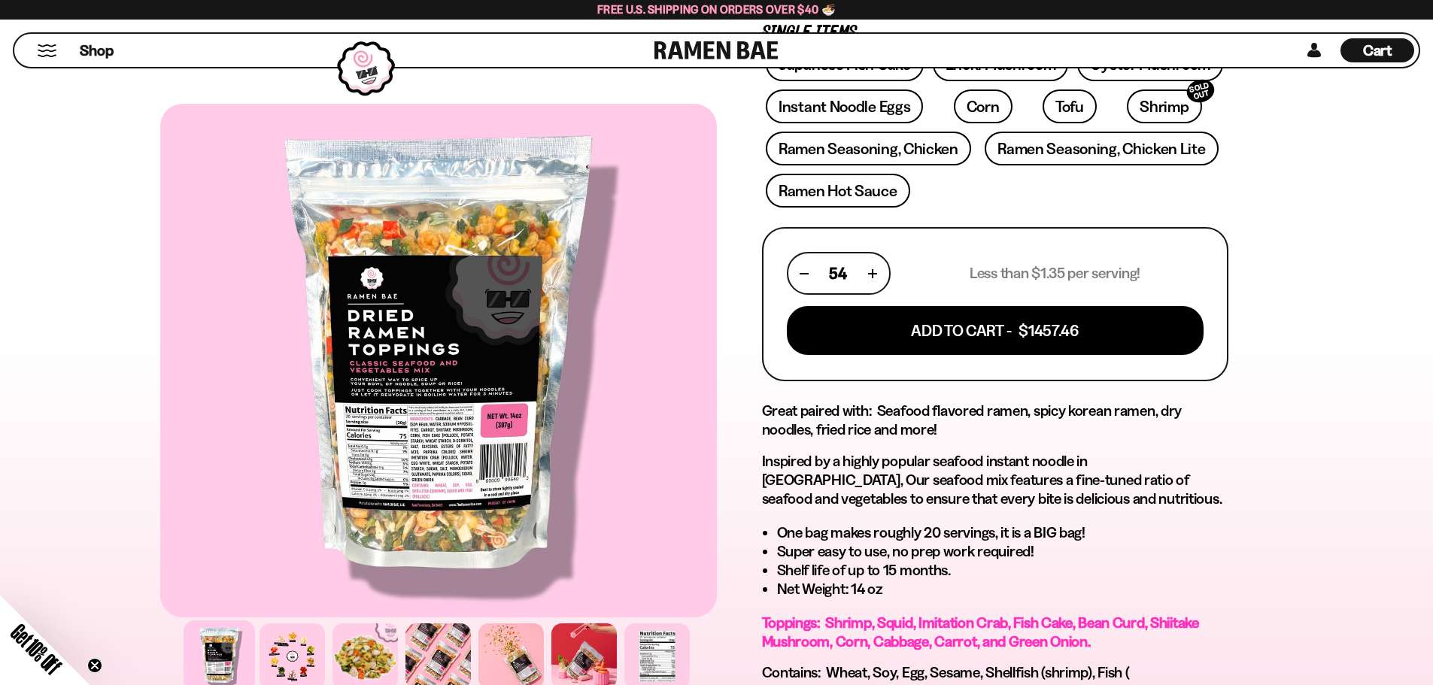
click at [803, 269] on button "button" at bounding box center [804, 273] width 8 height 8
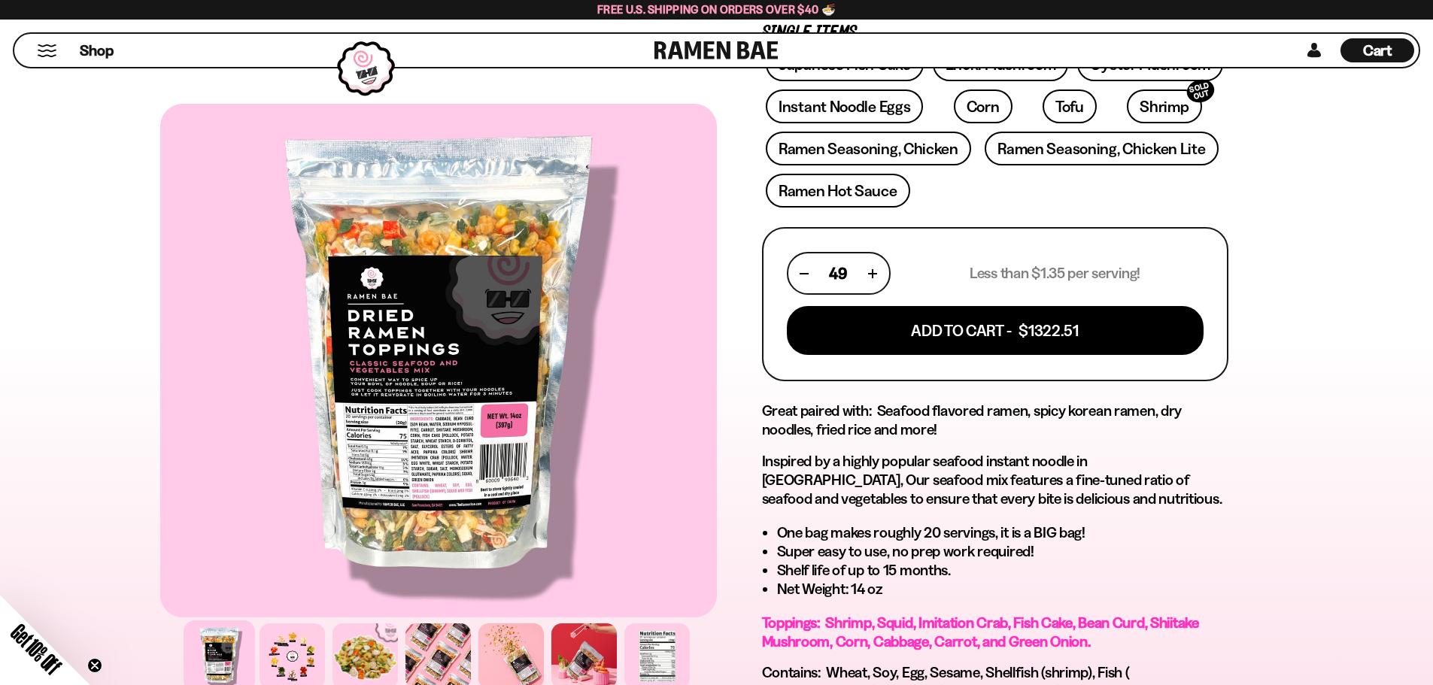
click at [803, 269] on button "button" at bounding box center [804, 273] width 8 height 8
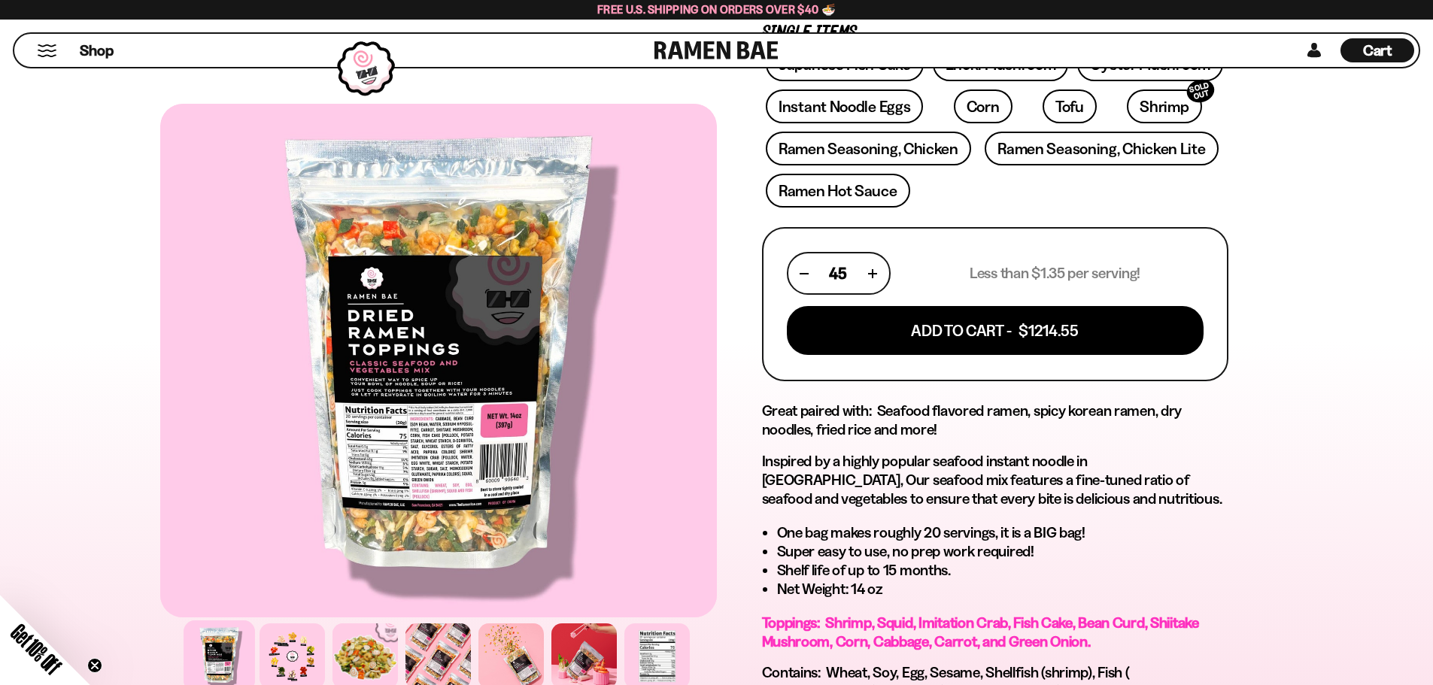
click at [803, 269] on button "button" at bounding box center [804, 273] width 8 height 8
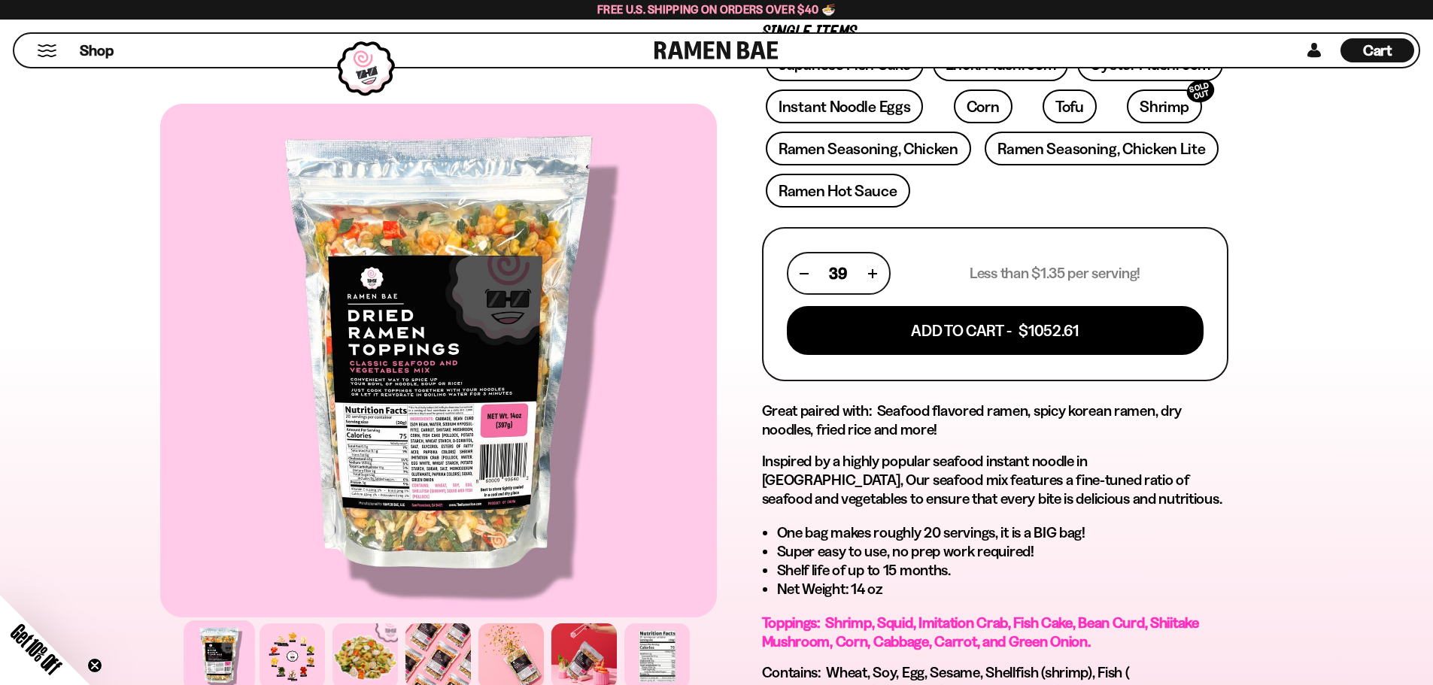
click at [803, 269] on button "button" at bounding box center [804, 273] width 8 height 8
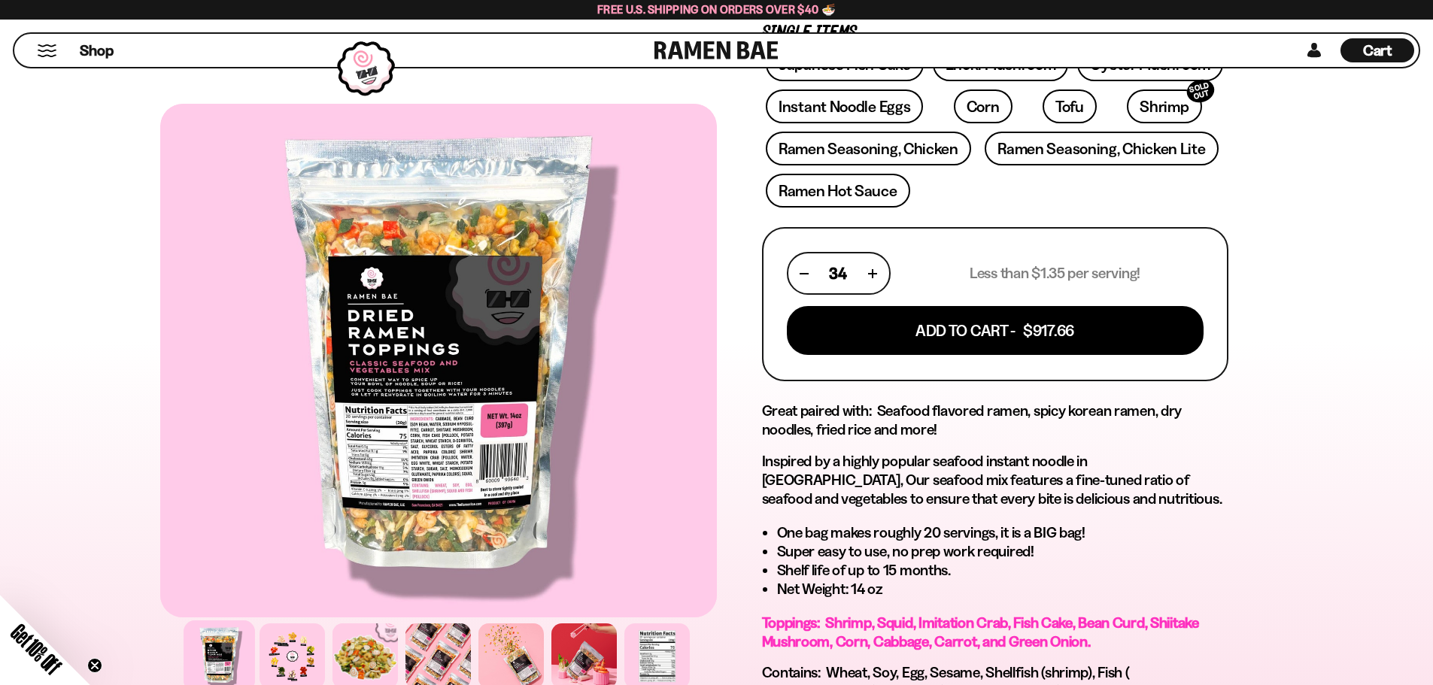
click at [803, 269] on button "button" at bounding box center [804, 273] width 8 height 8
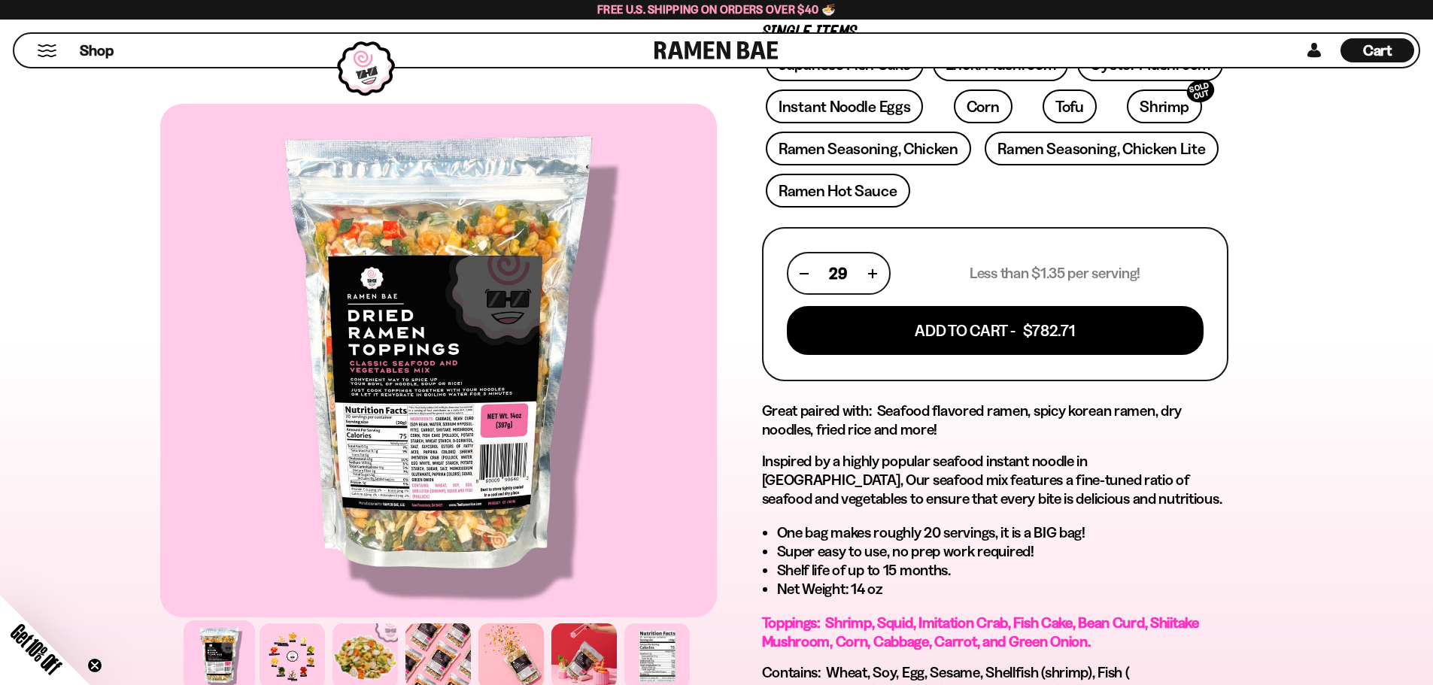
click at [803, 269] on button "button" at bounding box center [804, 273] width 8 height 8
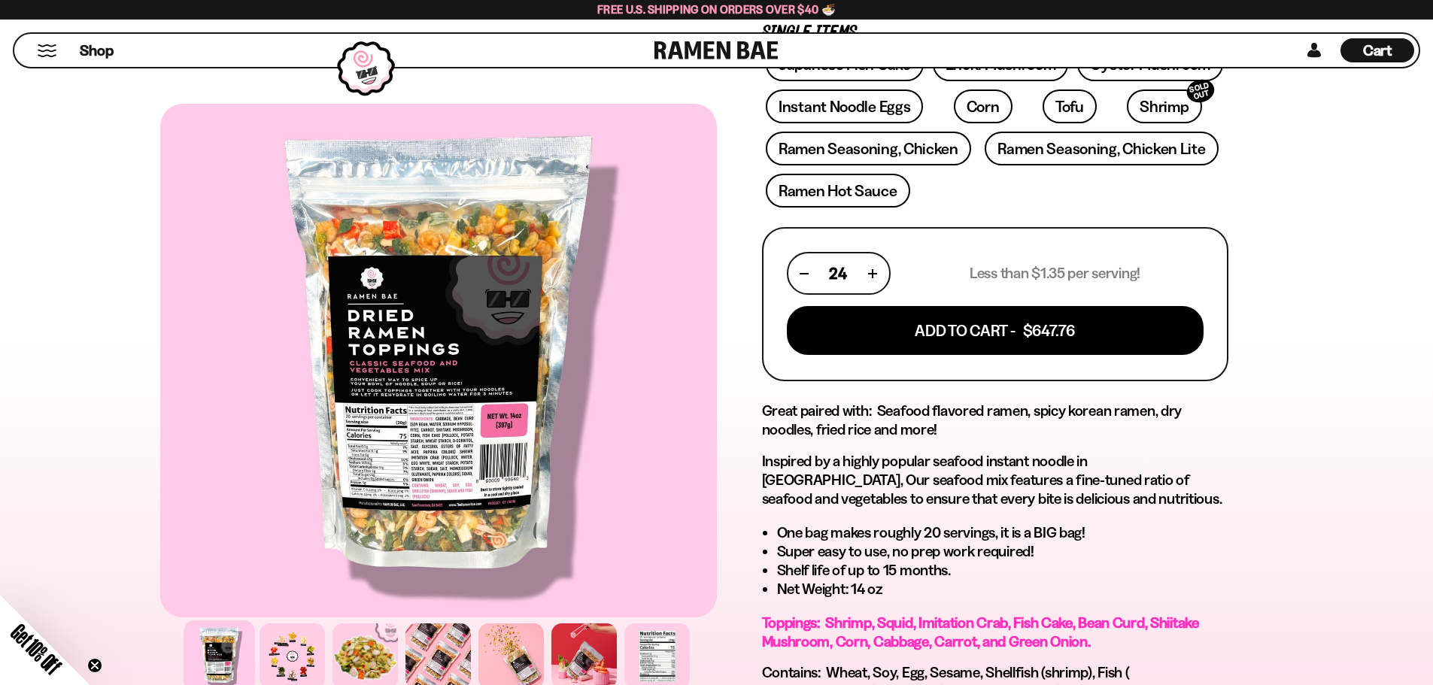
click at [803, 269] on button "button" at bounding box center [804, 273] width 8 height 8
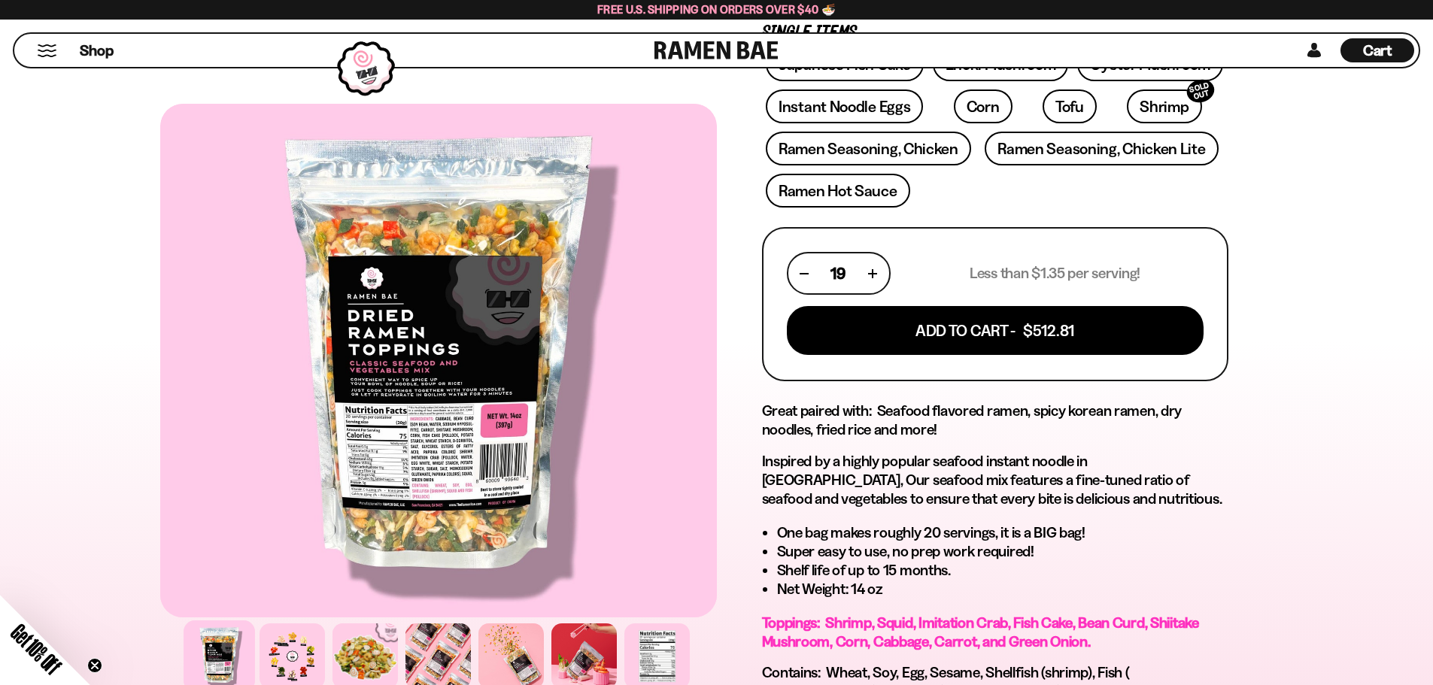
click at [803, 269] on button "button" at bounding box center [804, 273] width 8 height 8
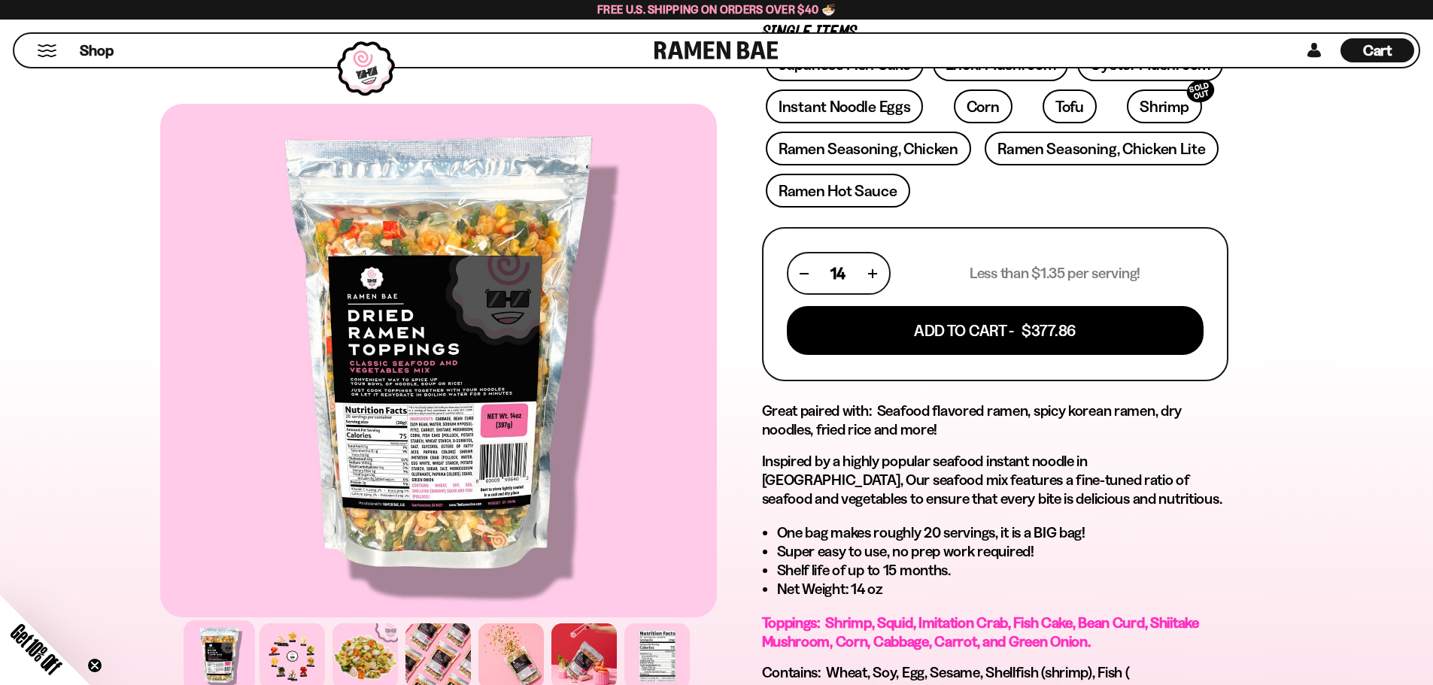
click at [803, 269] on button "button" at bounding box center [804, 273] width 8 height 8
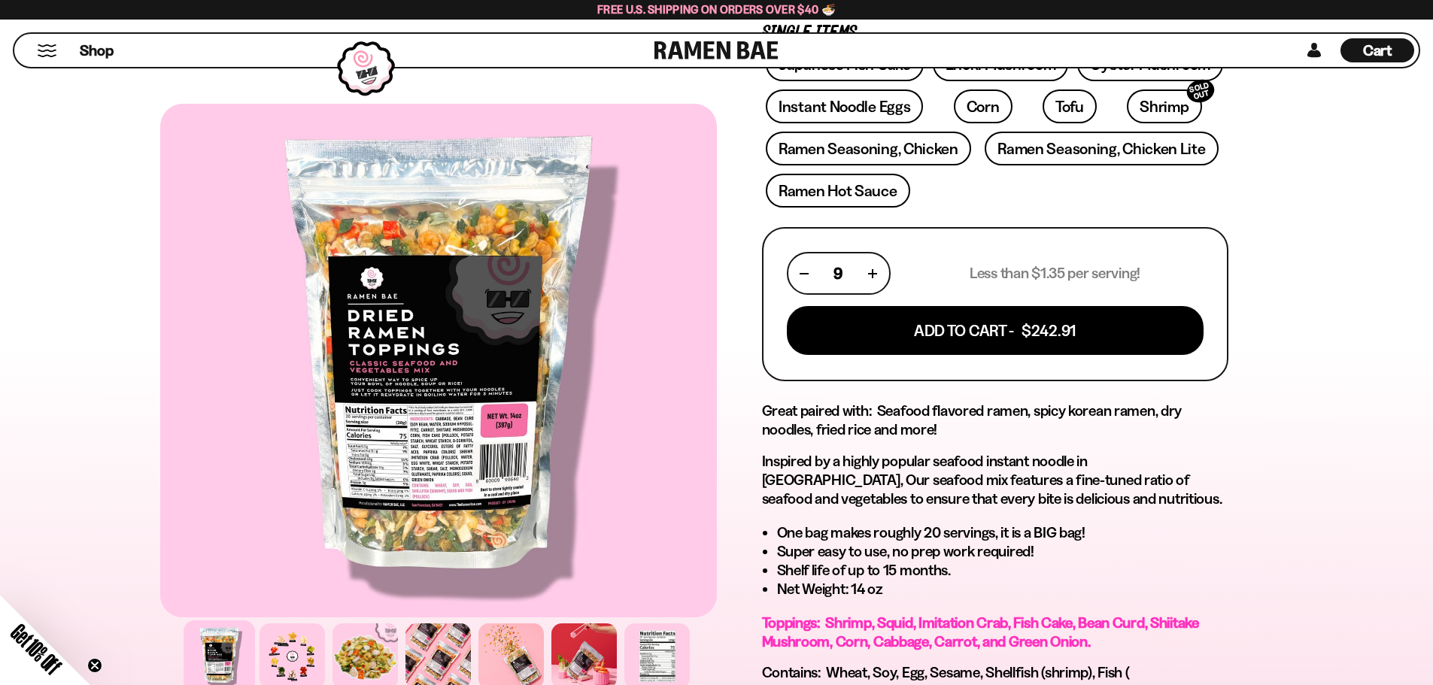
click at [803, 269] on button "button" at bounding box center [804, 273] width 8 height 8
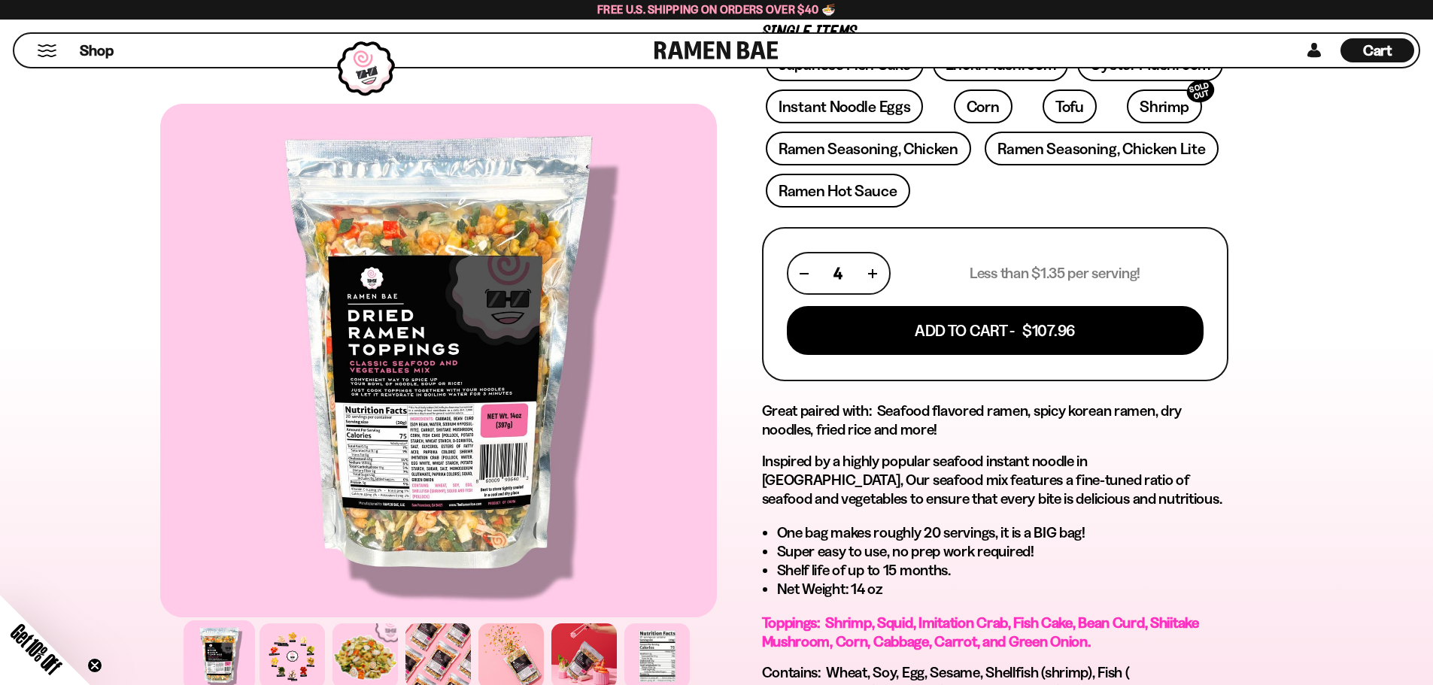
click at [803, 269] on button "button" at bounding box center [804, 273] width 8 height 8
click at [12, 659] on div "Get 10% Off" at bounding box center [17, 668] width 146 height 146
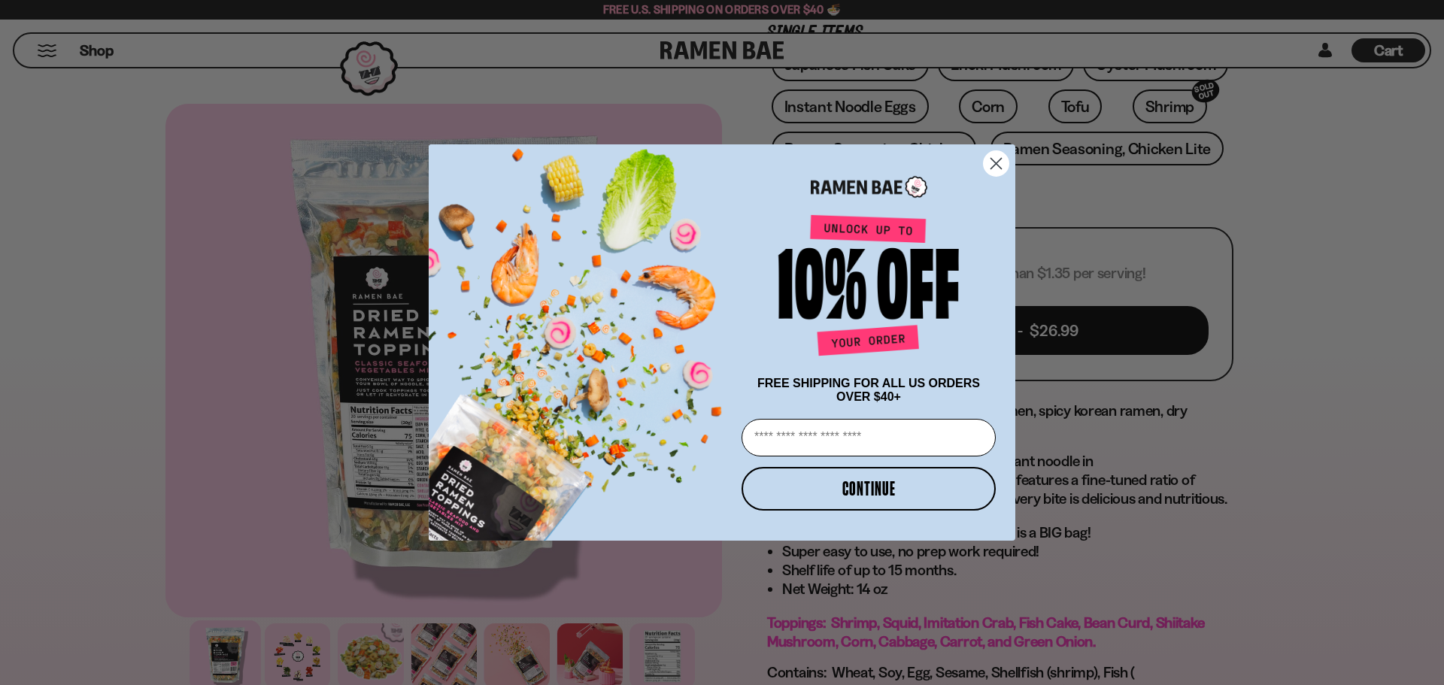
click at [21, 654] on div "Close dialog FREE SHIPPING FOR ALL US ORDERS OVER $40+ Email CONTINUE ******" at bounding box center [722, 342] width 1444 height 685
click at [842, 444] on input "Email" at bounding box center [869, 438] width 254 height 38
type input "**********"
click at [854, 495] on button "CONTINUE" at bounding box center [869, 489] width 254 height 44
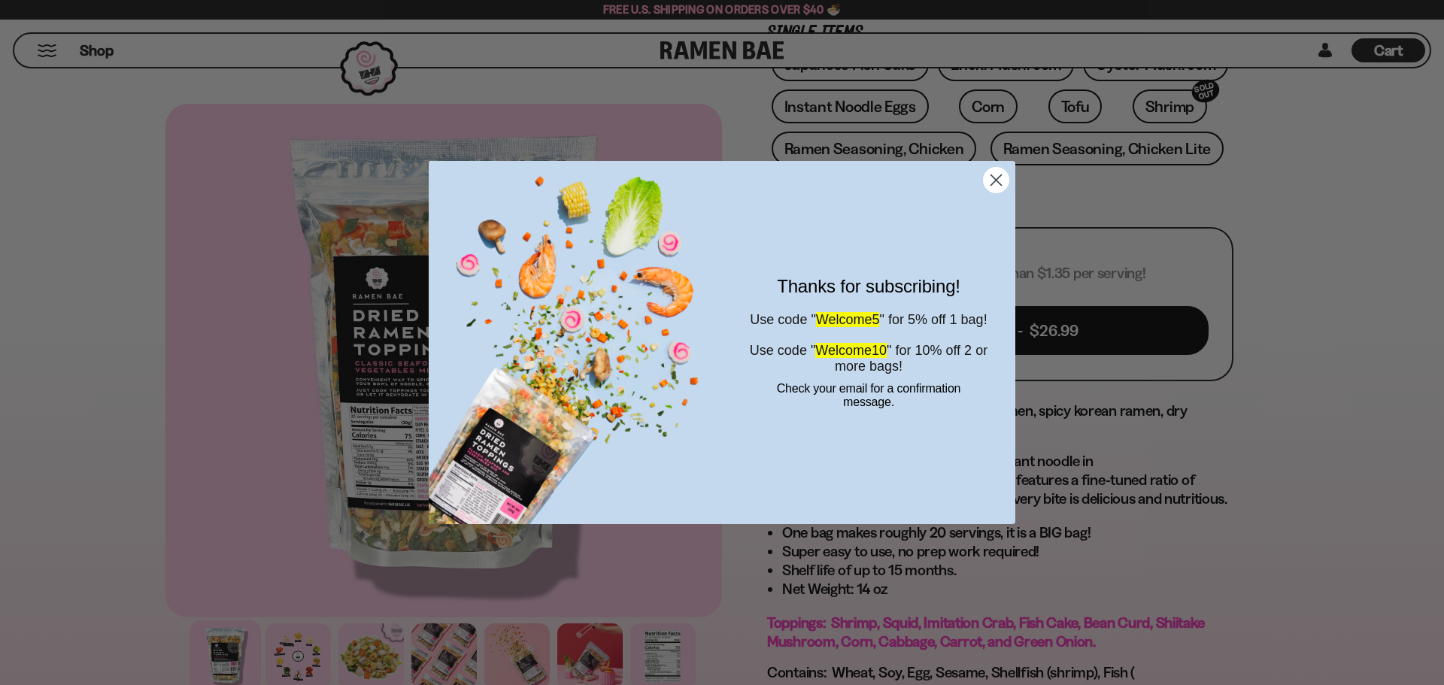
click at [998, 175] on circle "Close dialog" at bounding box center [996, 180] width 25 height 25
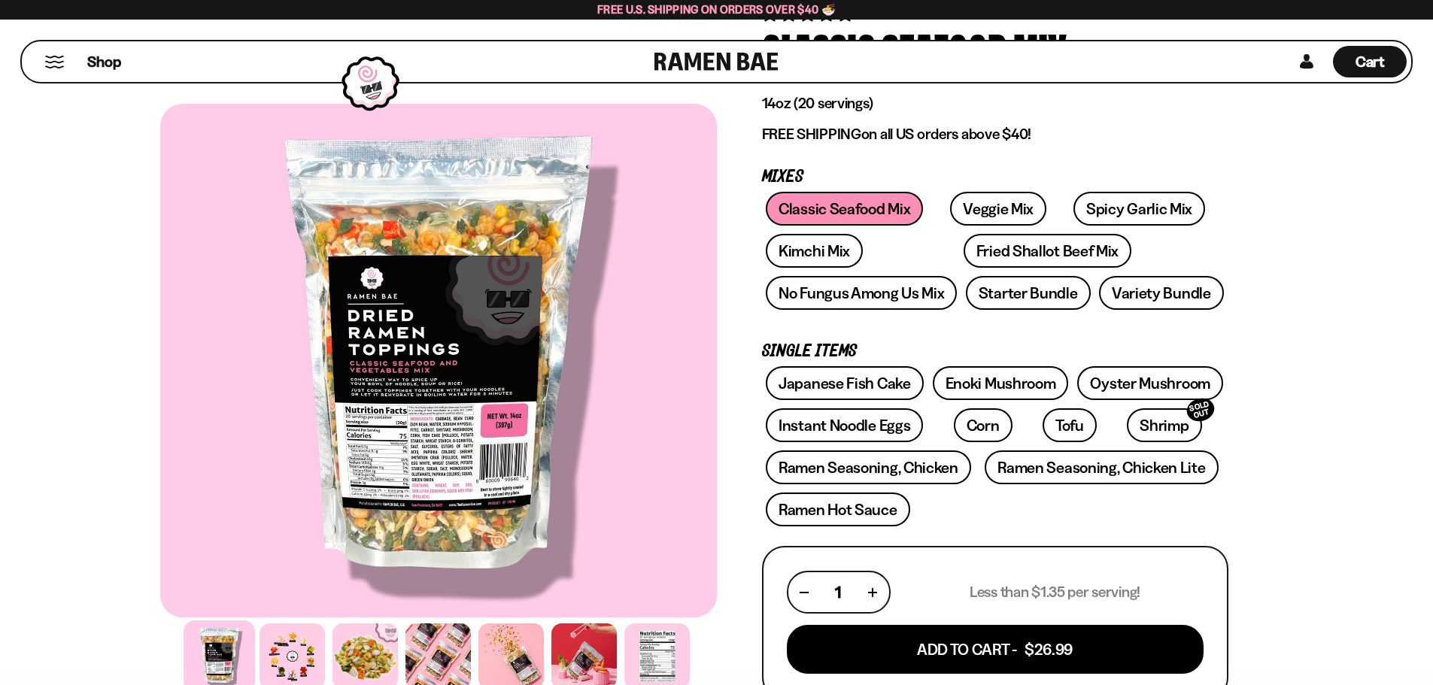
scroll to position [0, 0]
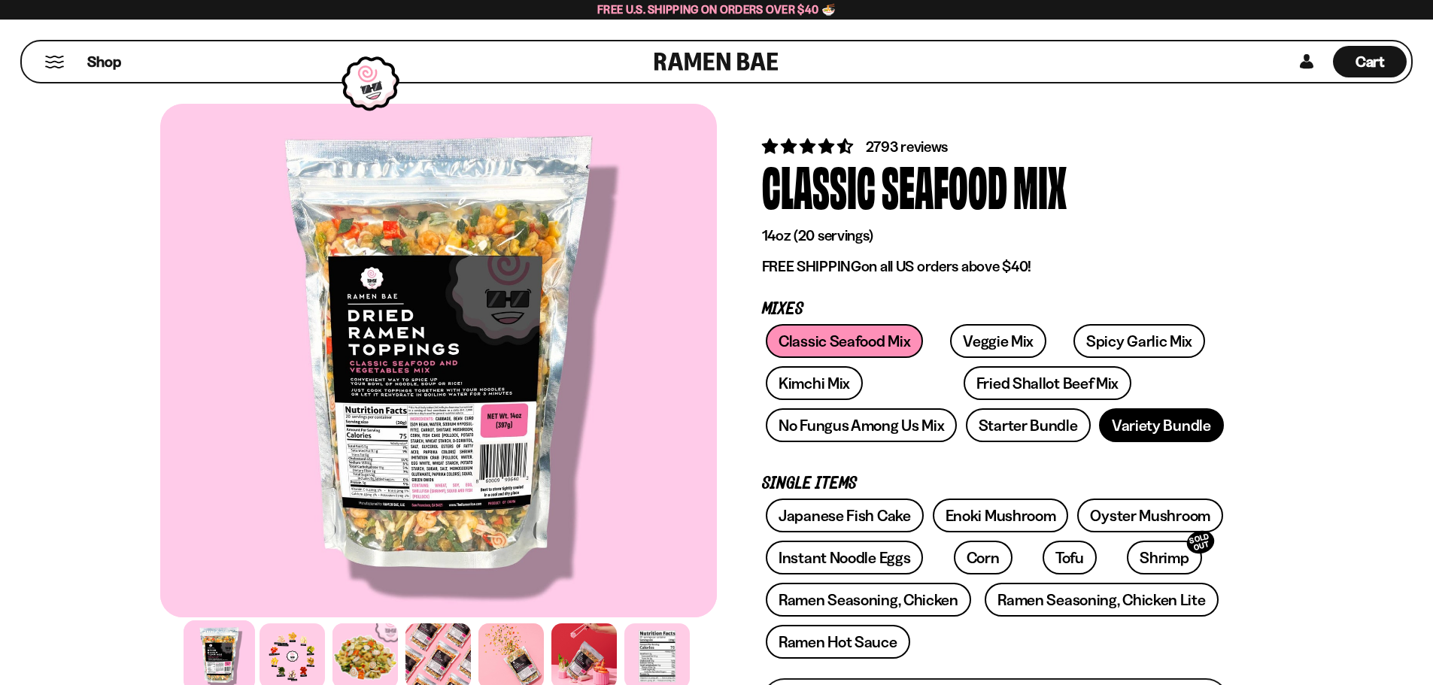
click at [1155, 421] on link "Variety Bundle" at bounding box center [1161, 425] width 125 height 34
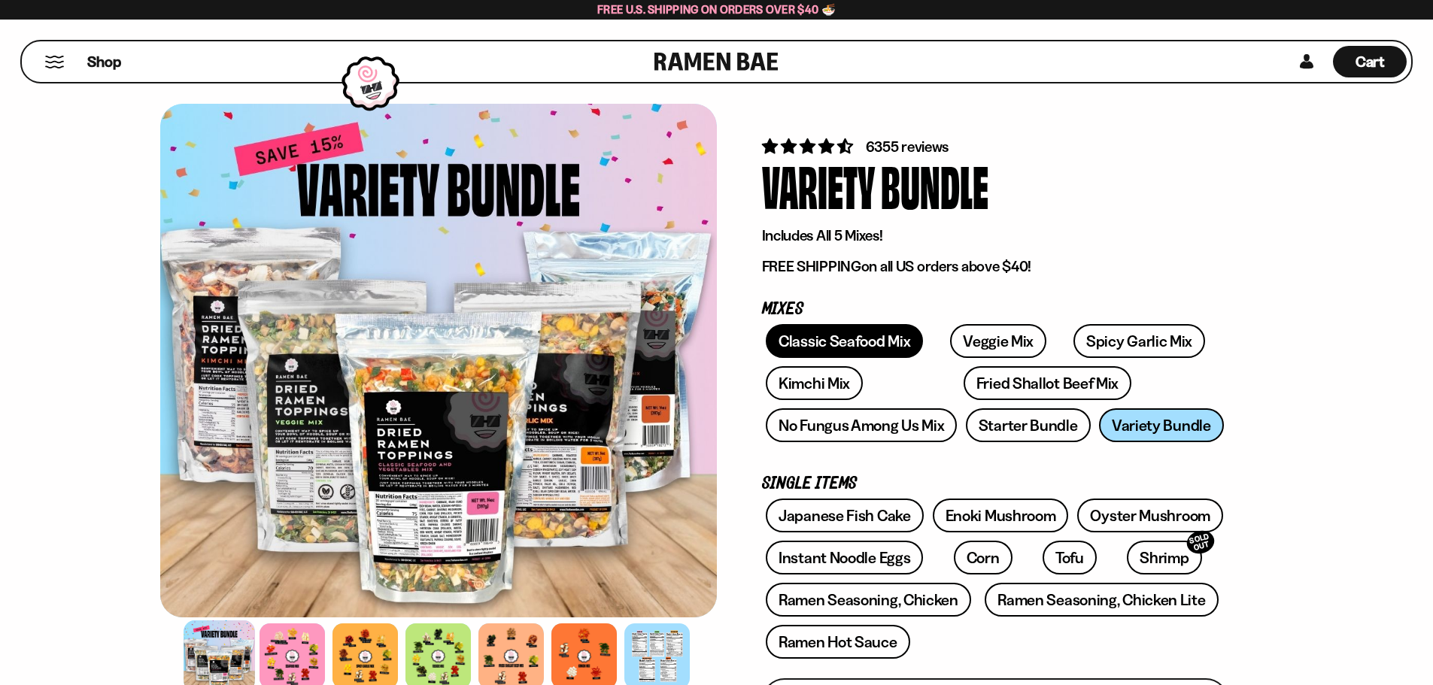
click at [847, 341] on link "Classic Seafood Mix" at bounding box center [844, 341] width 157 height 34
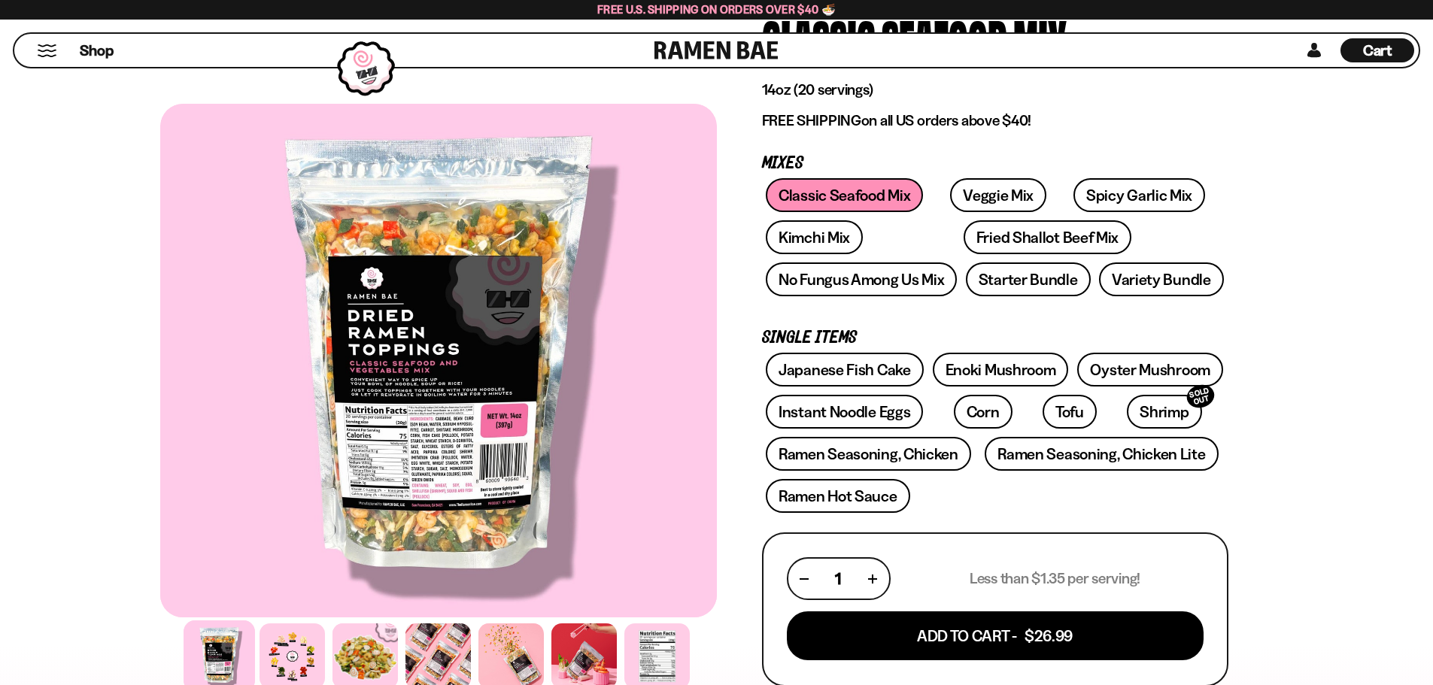
scroll to position [150, 0]
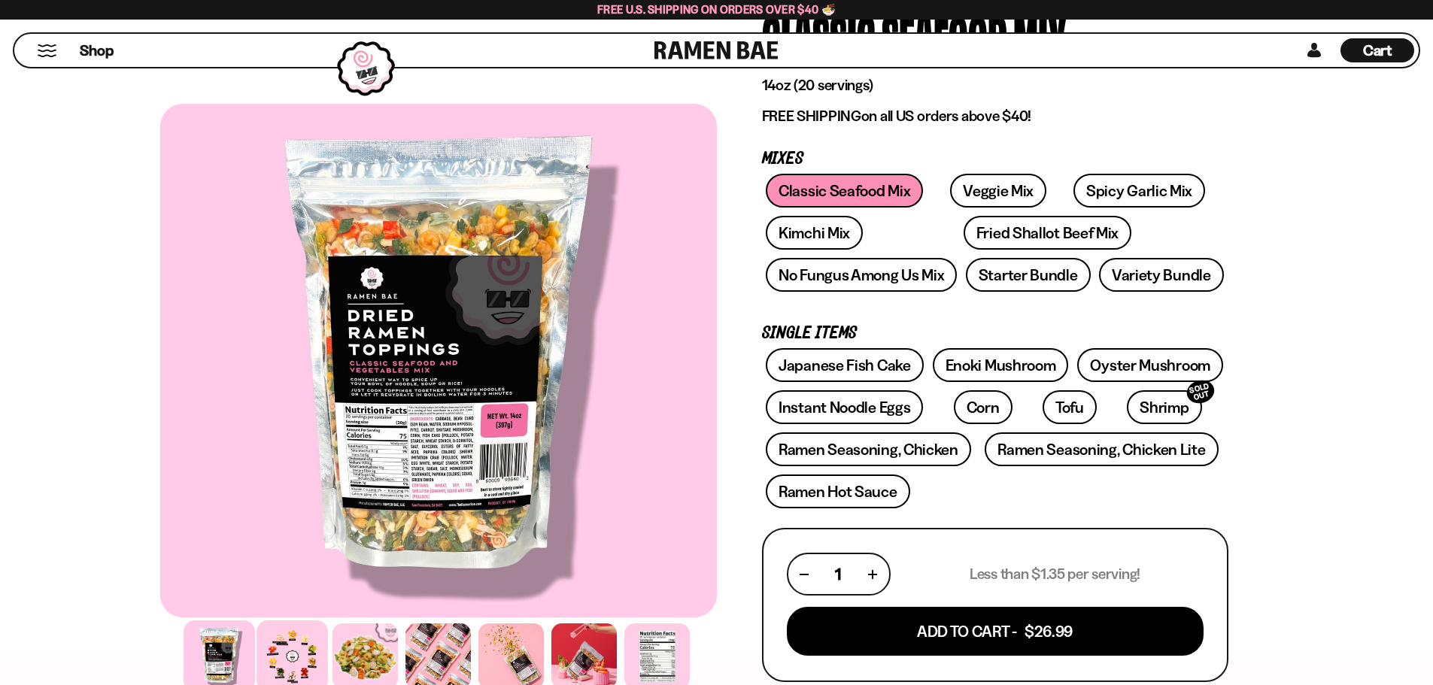
click at [292, 658] on div at bounding box center [291, 656] width 71 height 71
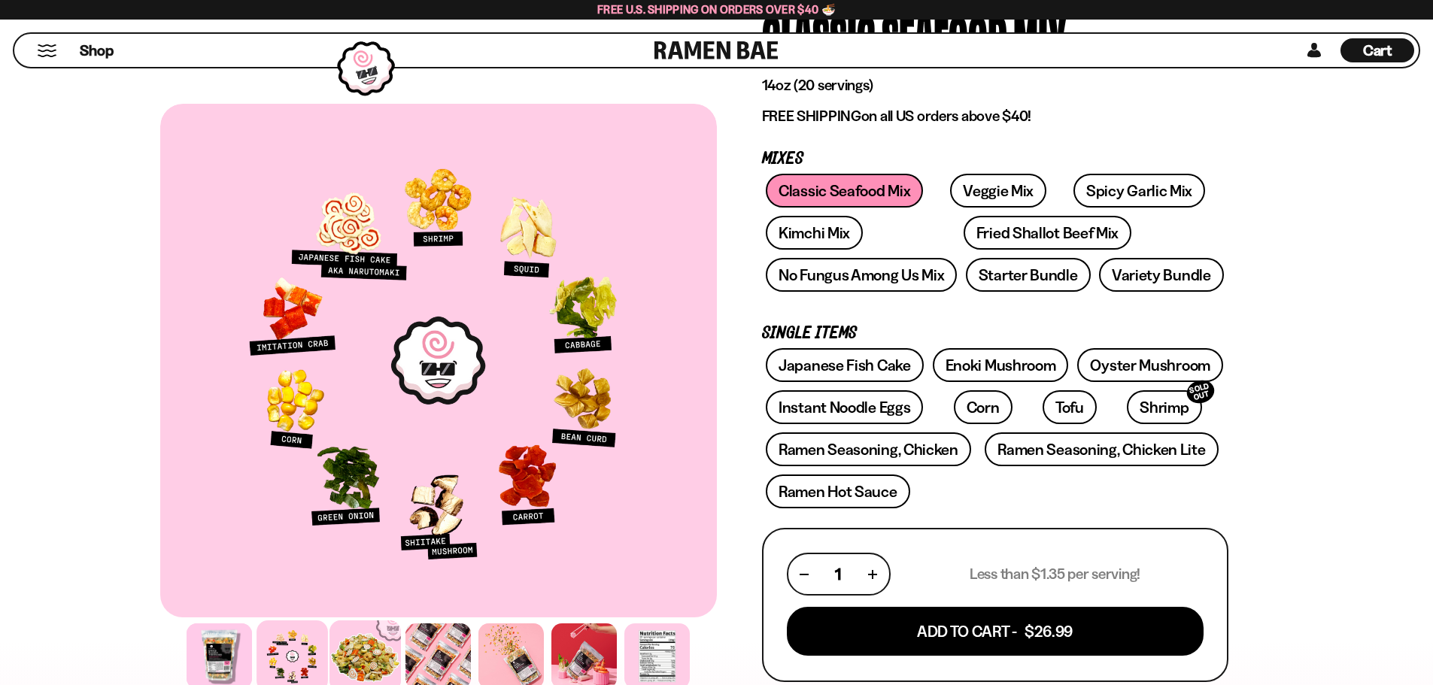
click at [390, 642] on div at bounding box center [364, 656] width 71 height 71
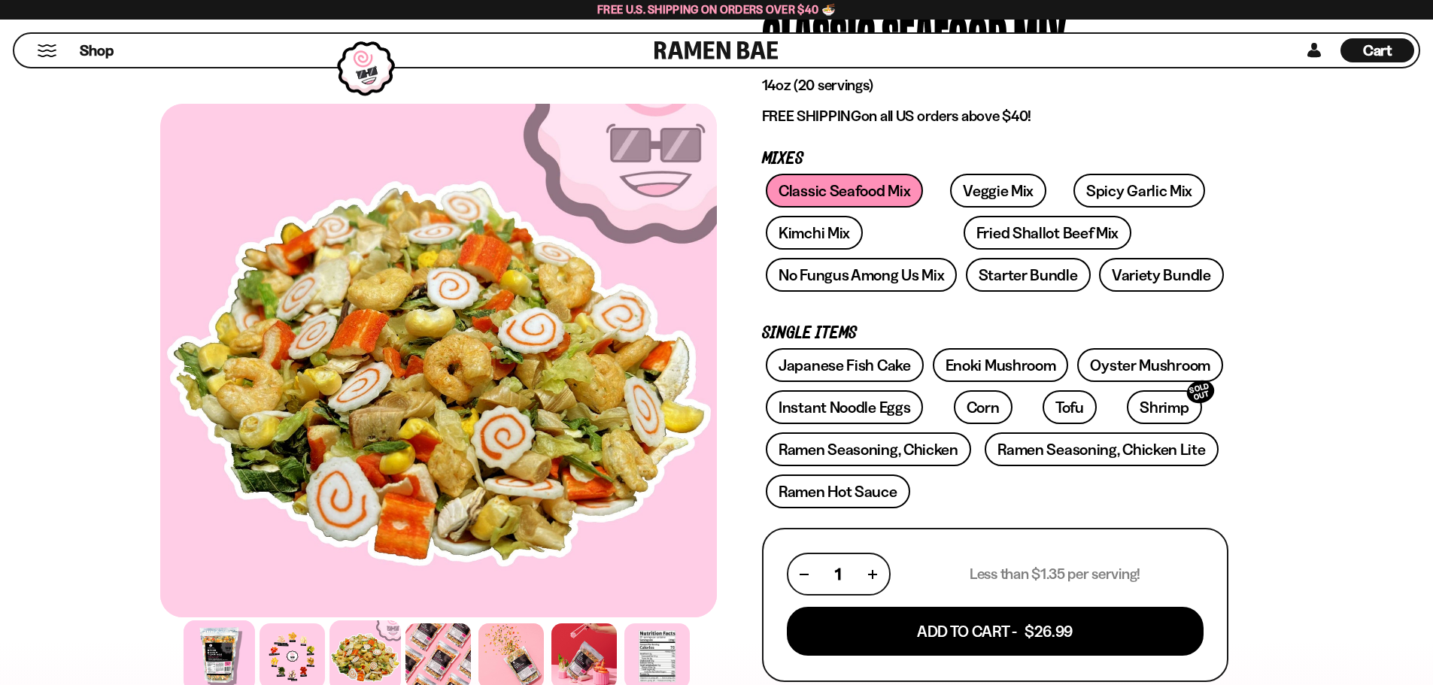
click at [245, 657] on div at bounding box center [219, 656] width 71 height 71
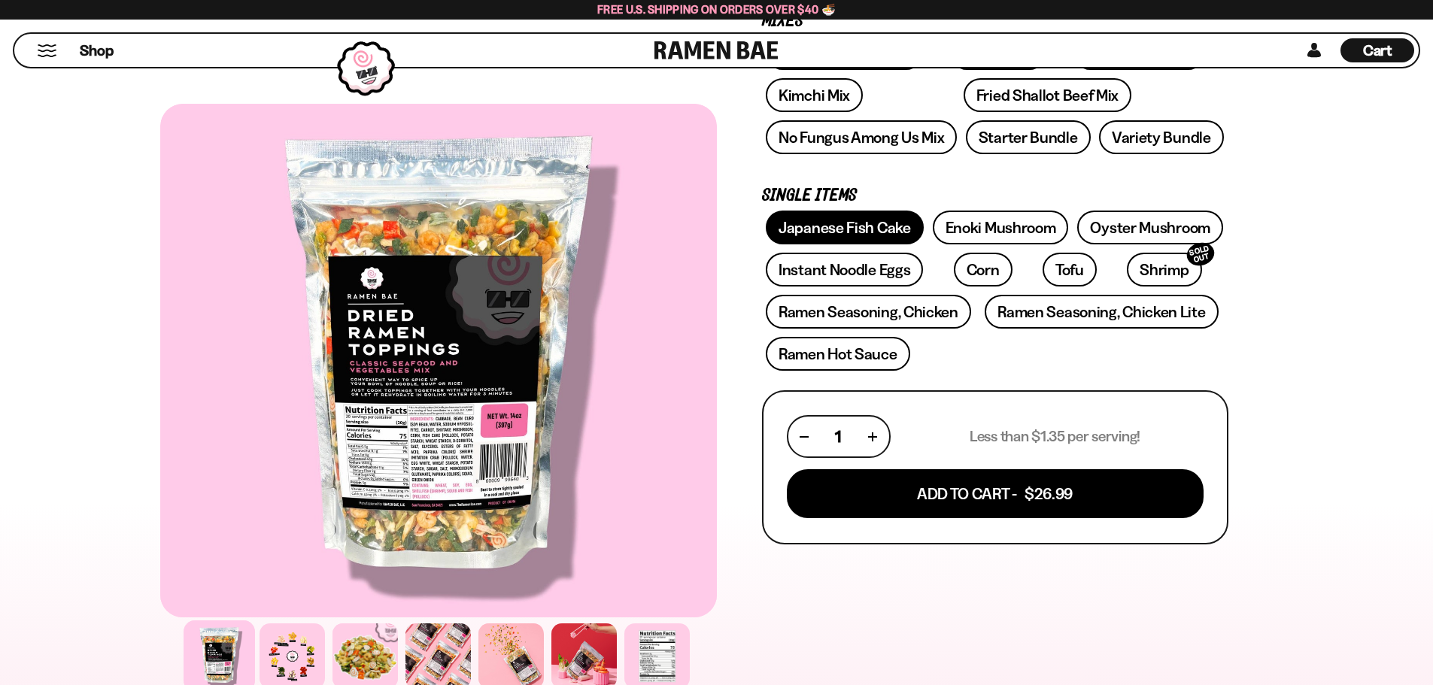
scroll to position [301, 0]
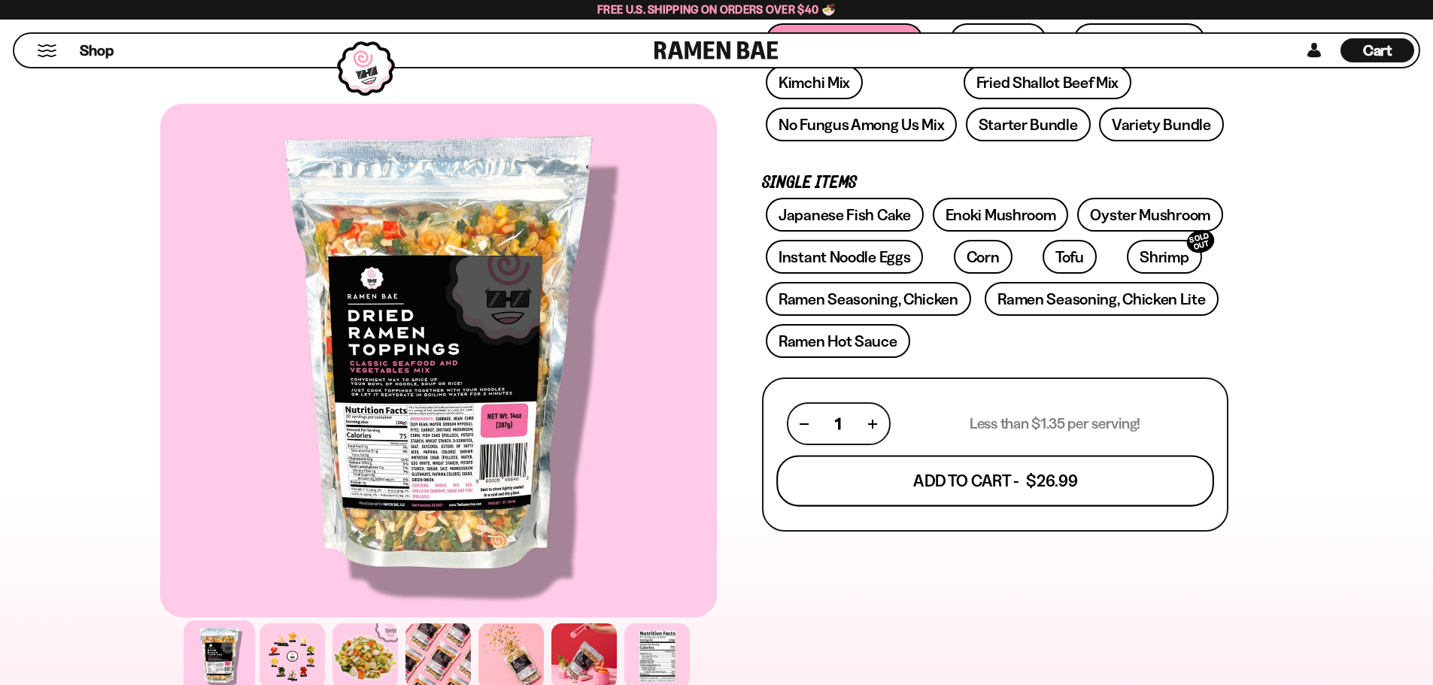
click at [969, 490] on button "Add To Cart - $26.99" at bounding box center [995, 481] width 438 height 51
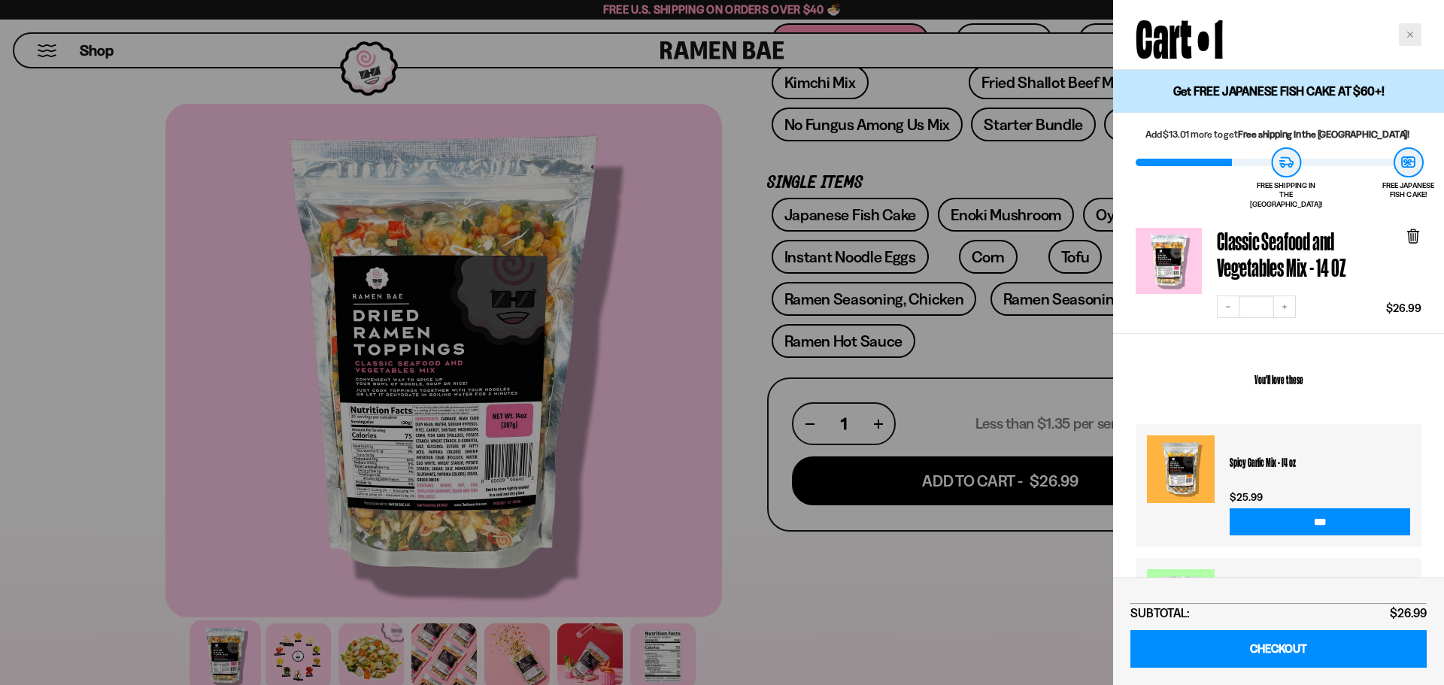
click at [1407, 29] on div "Close cart" at bounding box center [1410, 34] width 23 height 23
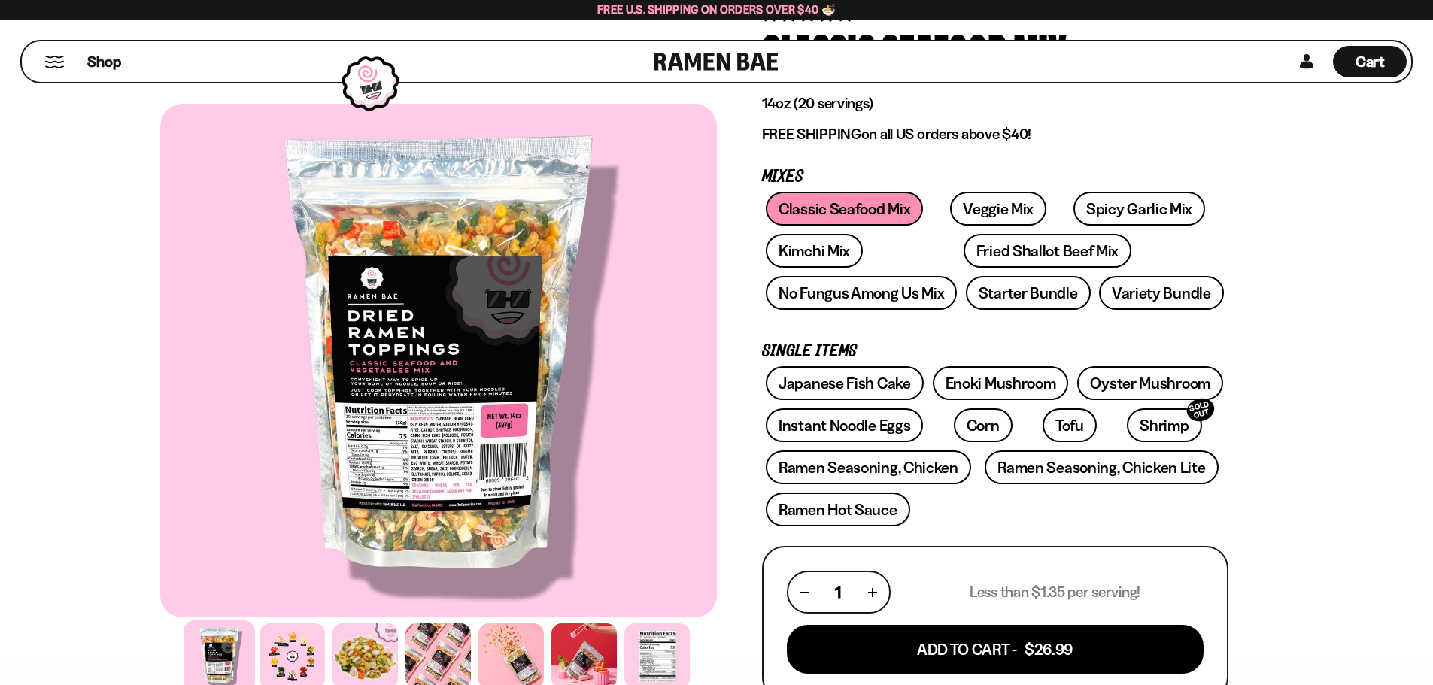
scroll to position [0, 0]
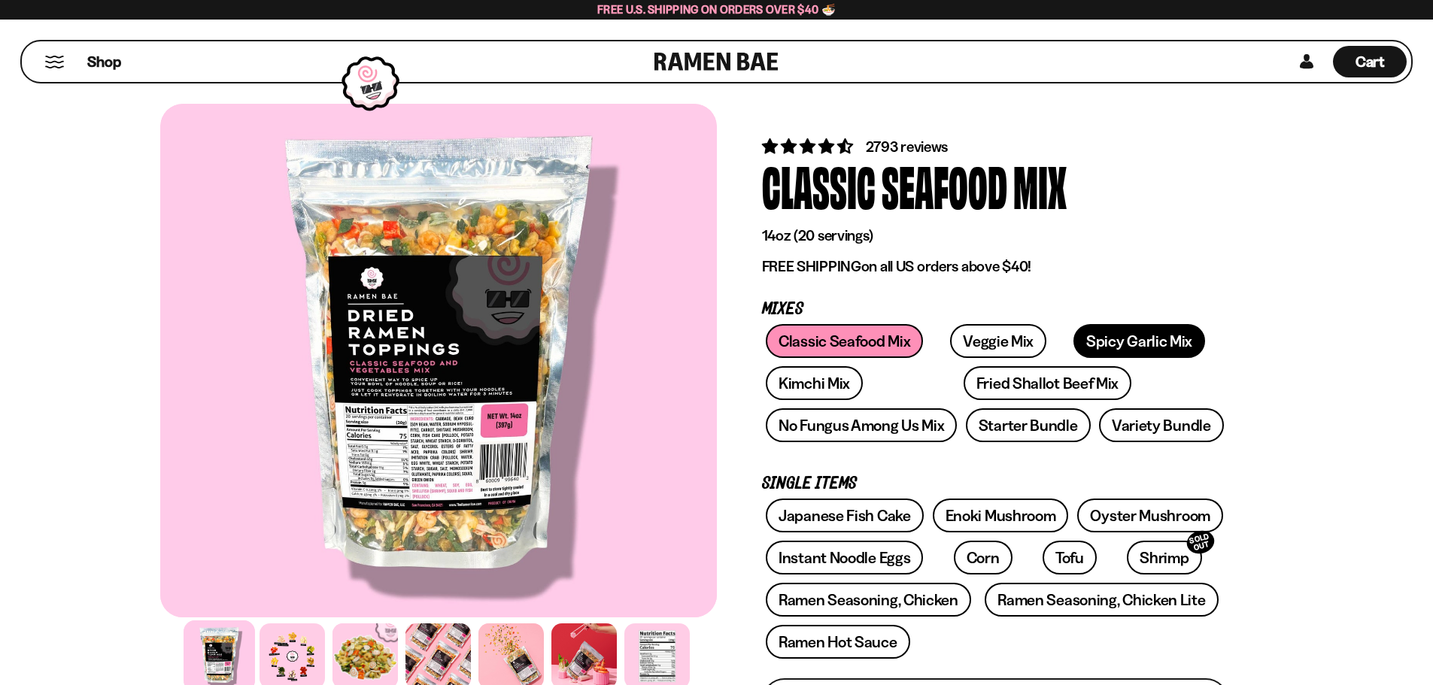
click at [1073, 334] on link "Spicy Garlic Mix" at bounding box center [1139, 341] width 132 height 34
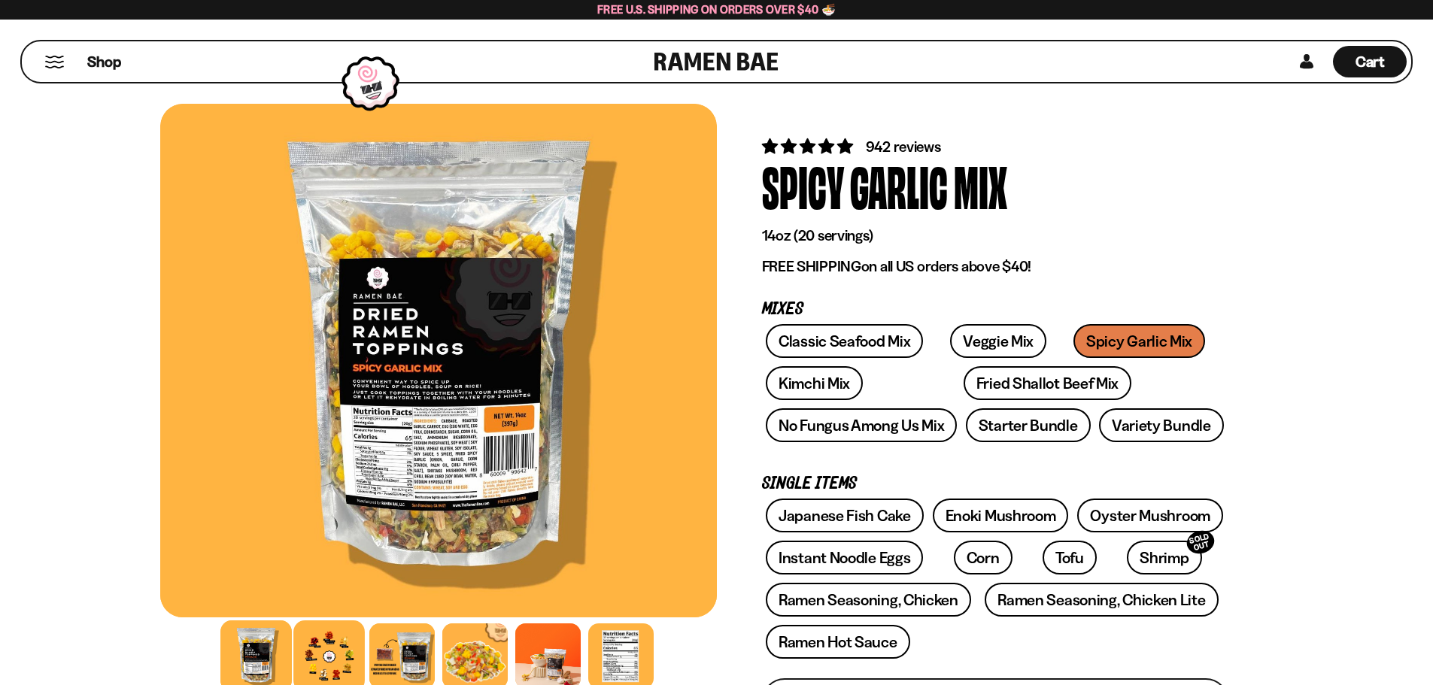
click at [318, 669] on div at bounding box center [328, 656] width 71 height 71
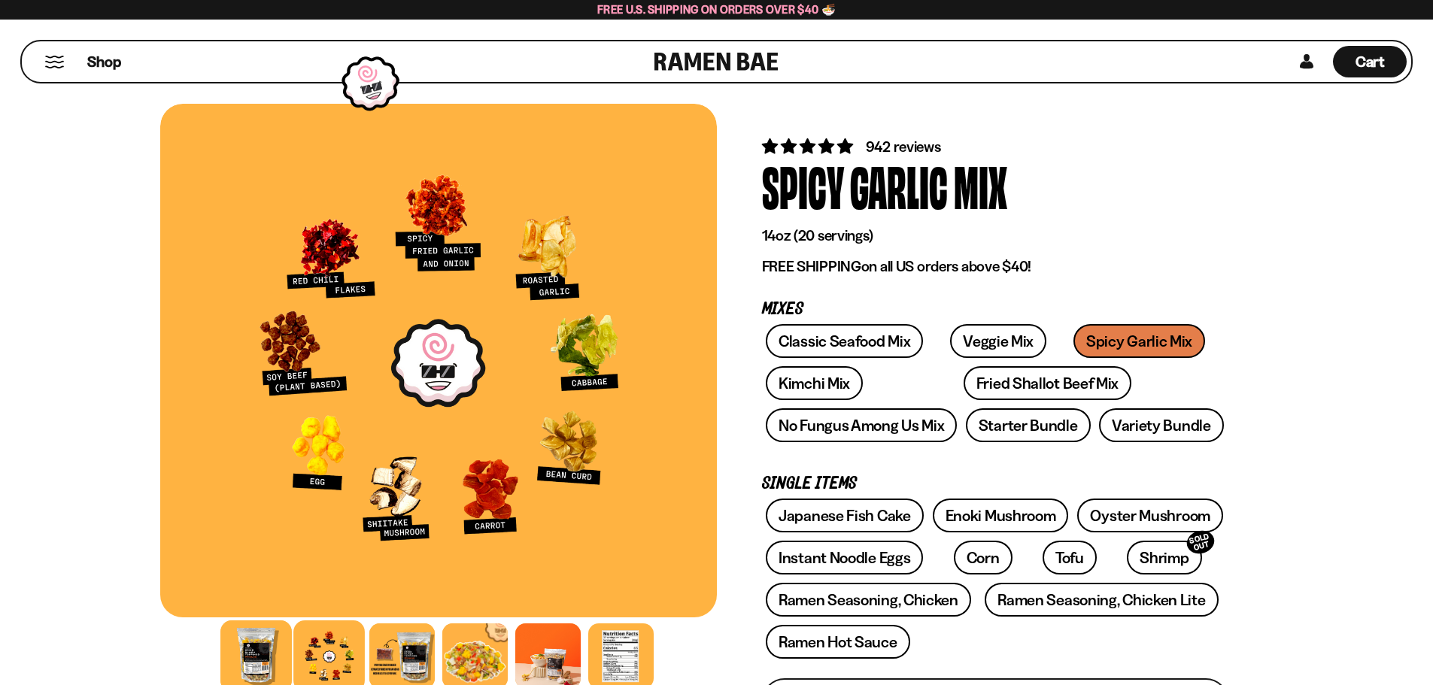
click at [280, 652] on div at bounding box center [255, 656] width 71 height 71
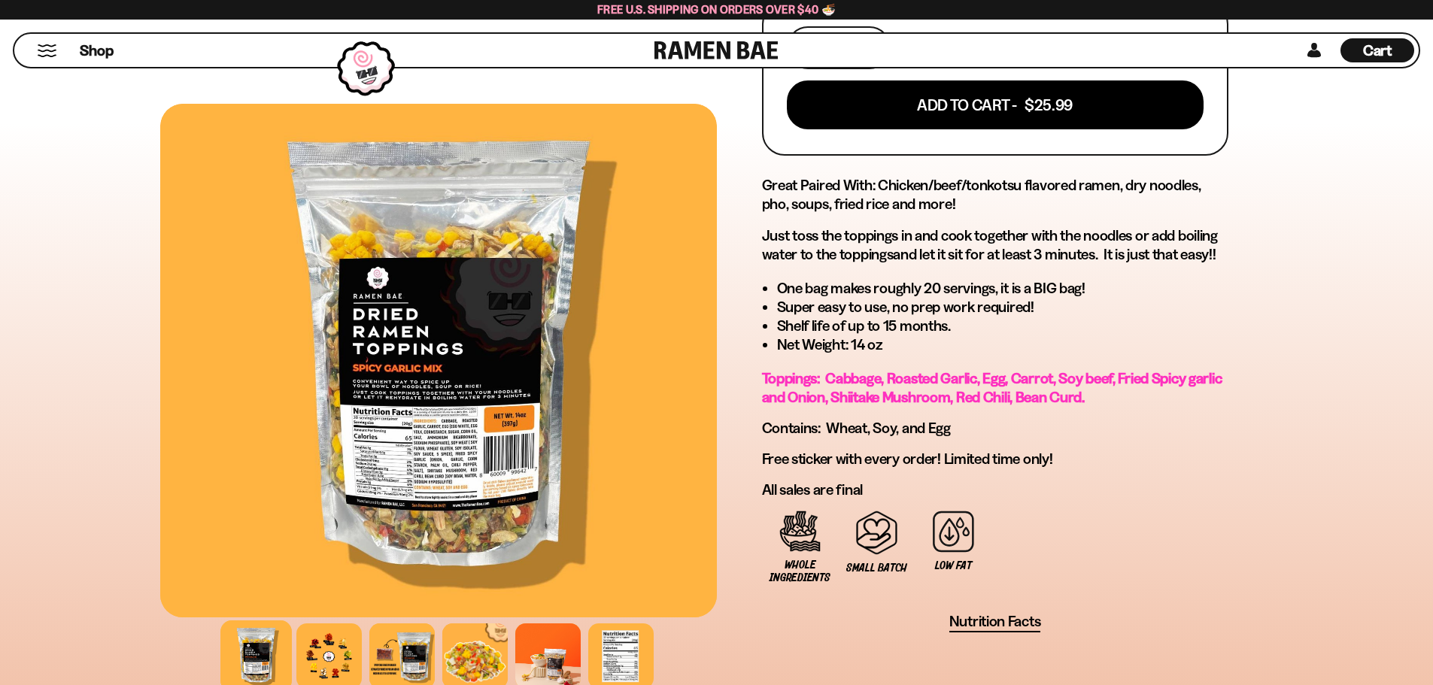
scroll to position [226, 0]
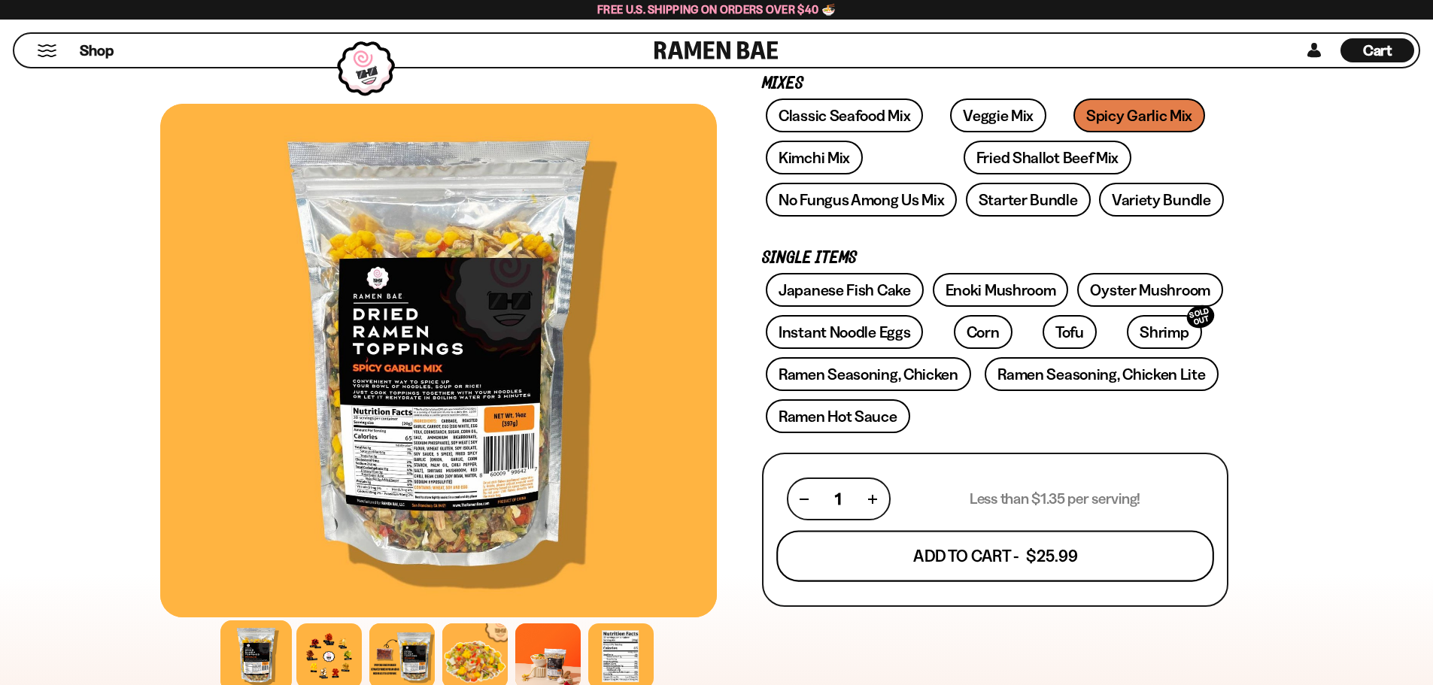
click at [964, 547] on button "Add To Cart - $25.99" at bounding box center [995, 556] width 438 height 51
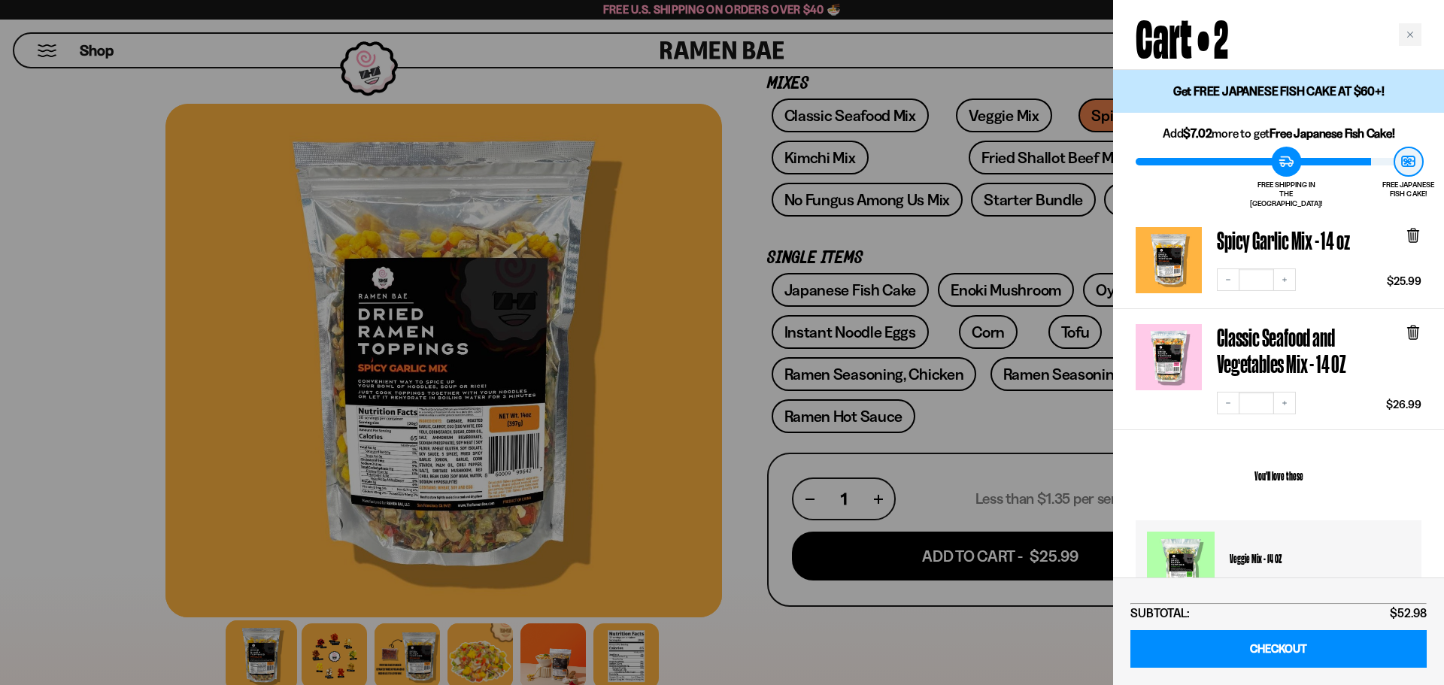
click at [1416, 326] on icon at bounding box center [1413, 331] width 5 height 11
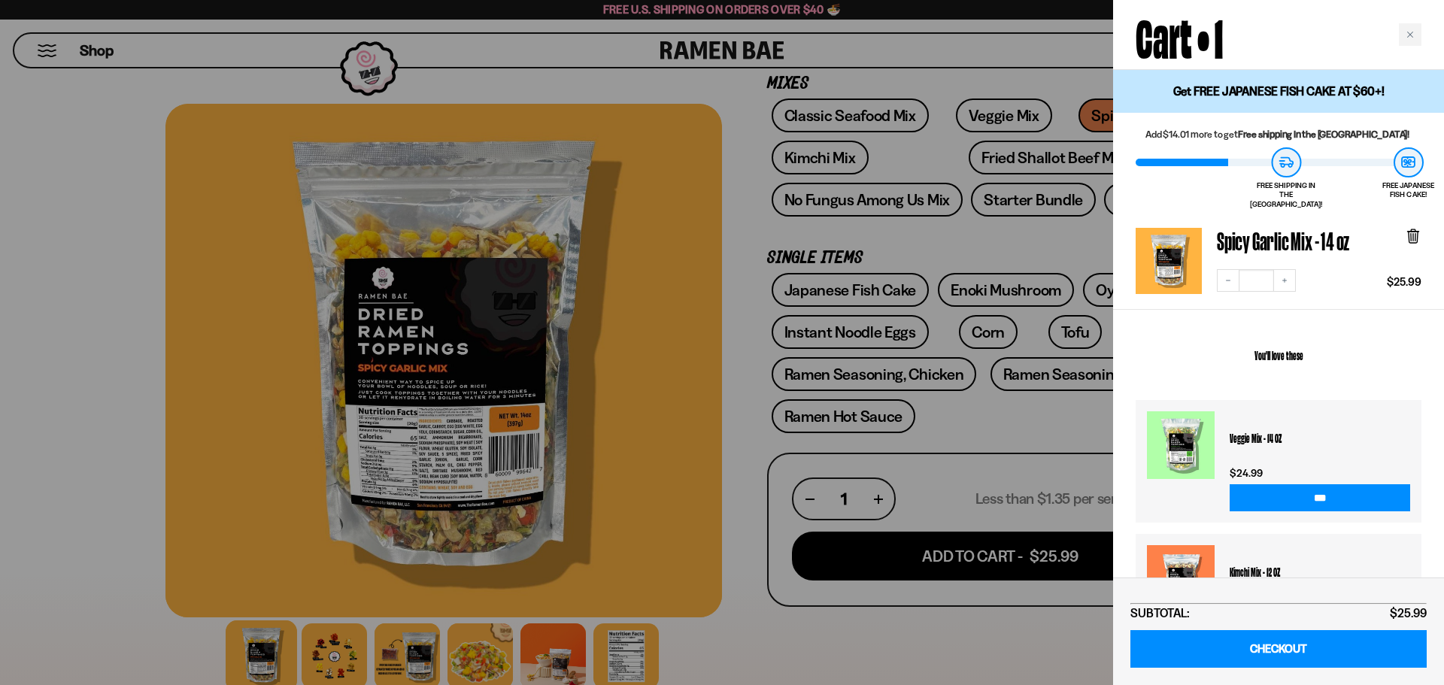
click at [1422, 323] on div "You'll love these Veggie Mix - 14 OZ $24.99 *** Kimchi Mix - 12 OZ $25.99 *** F…" at bounding box center [1278, 556] width 331 height 493
click at [1413, 35] on icon "Close cart" at bounding box center [1411, 35] width 8 height 8
